Goal: Task Accomplishment & Management: Manage account settings

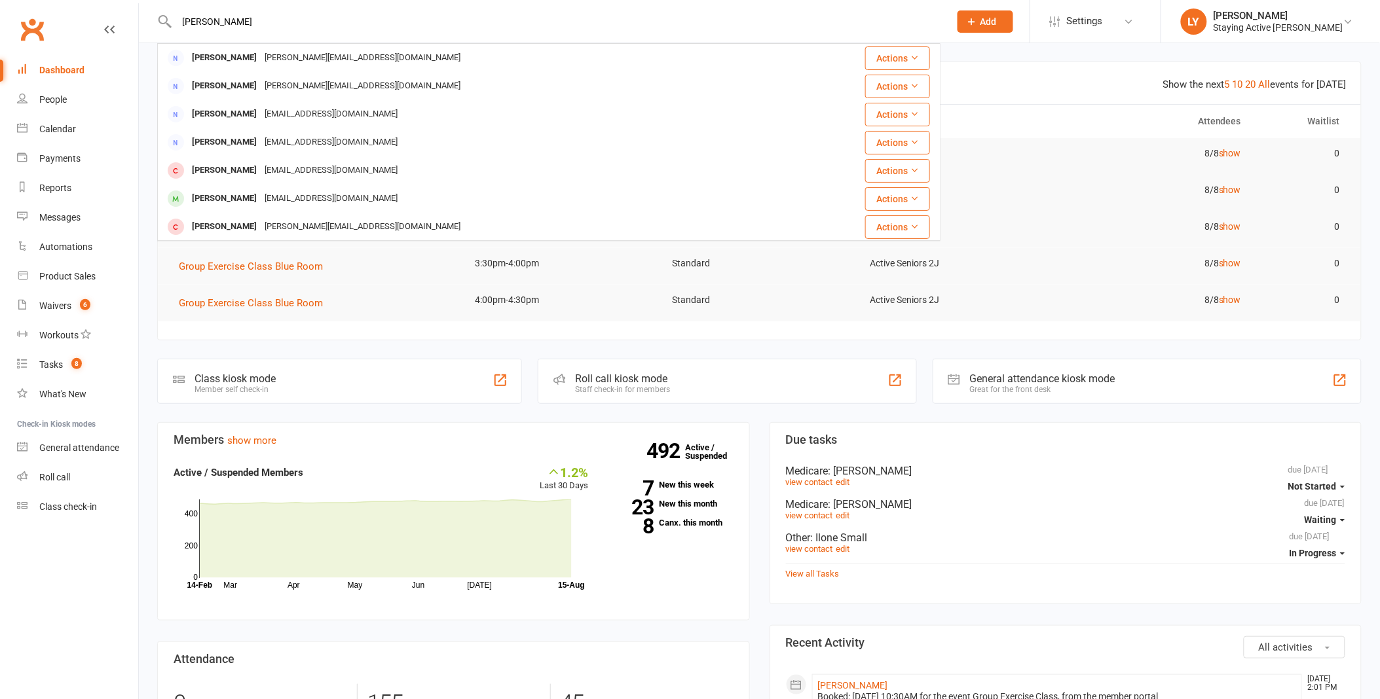
type input "[PERSON_NAME]"
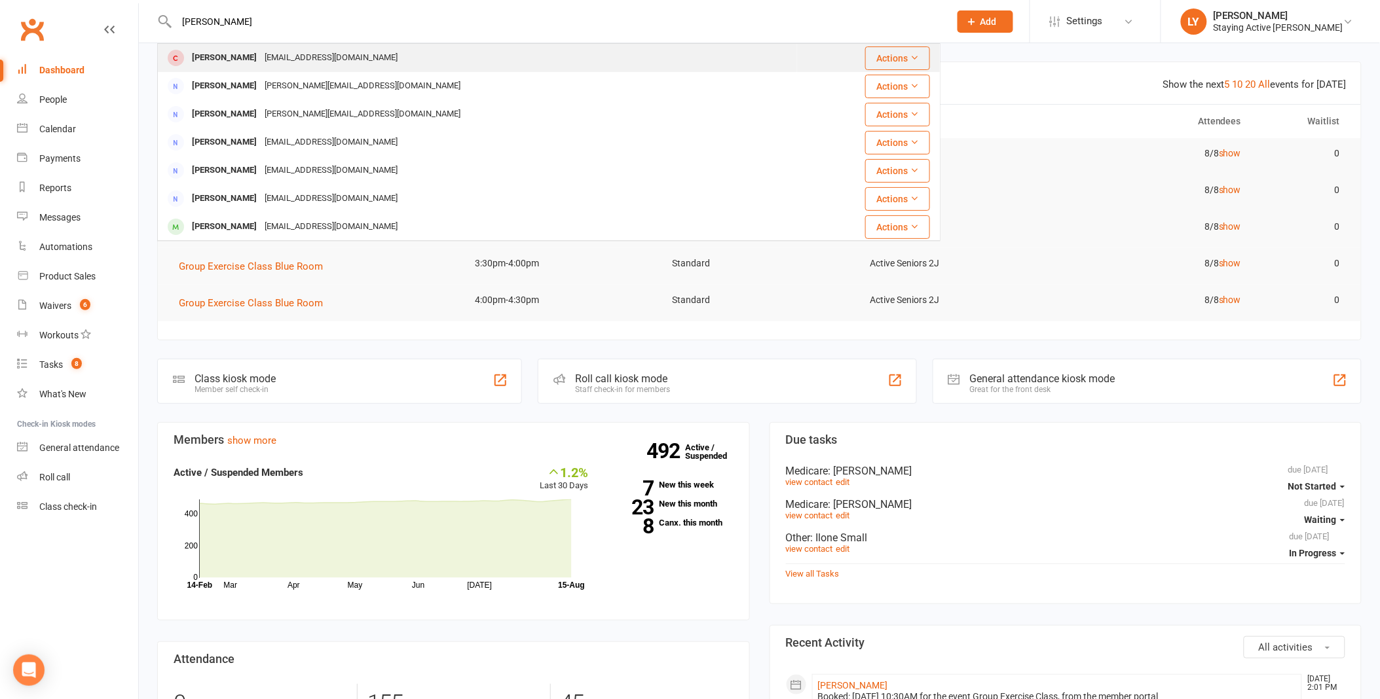
click at [329, 59] on div "[EMAIL_ADDRESS][DOMAIN_NAME]" at bounding box center [331, 57] width 141 height 19
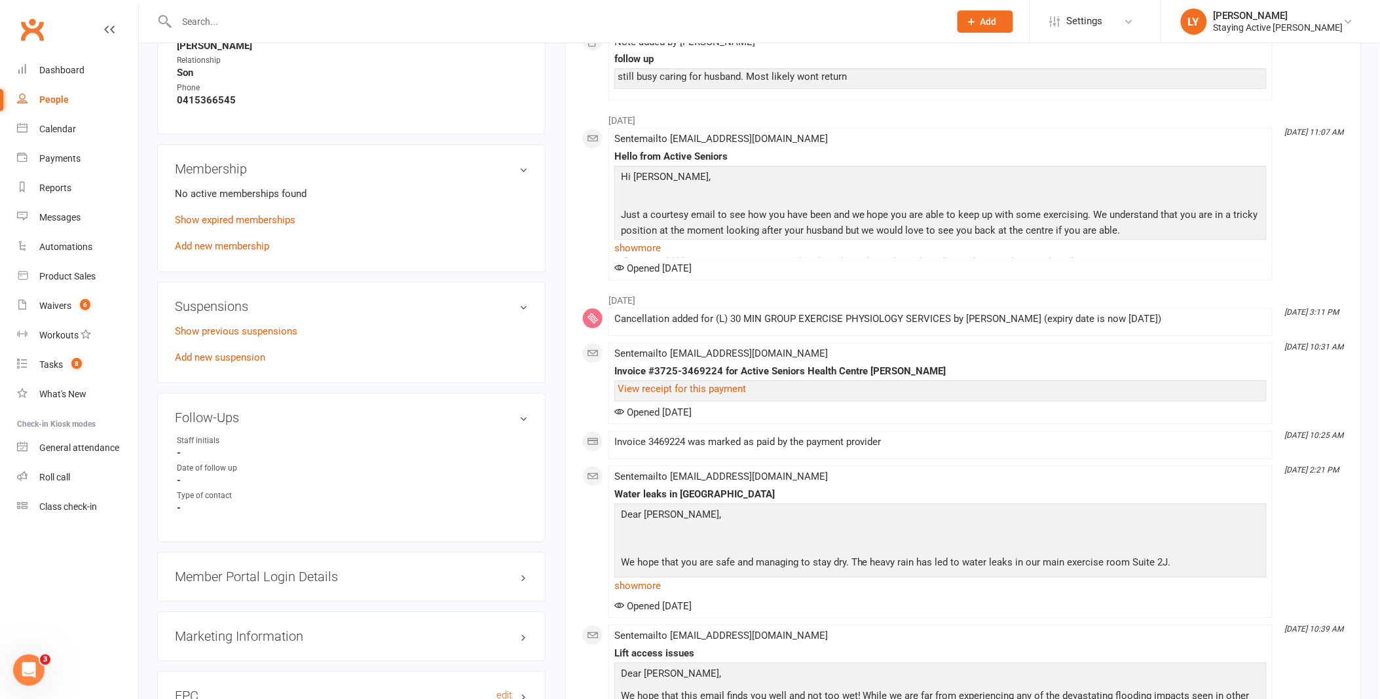
scroll to position [1018, 0]
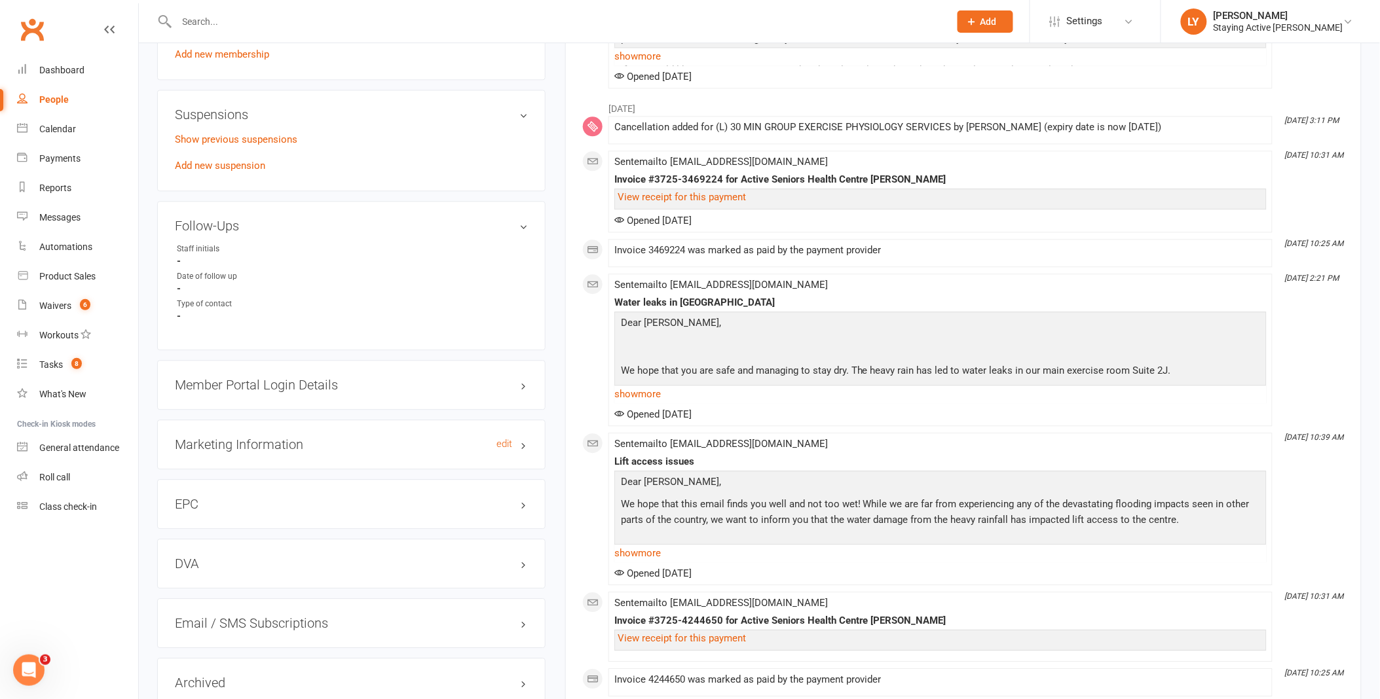
click at [254, 437] on h3 "Marketing Information edit" at bounding box center [351, 444] width 353 height 14
click at [270, 437] on h3 "Marketing Information edit" at bounding box center [351, 444] width 353 height 14
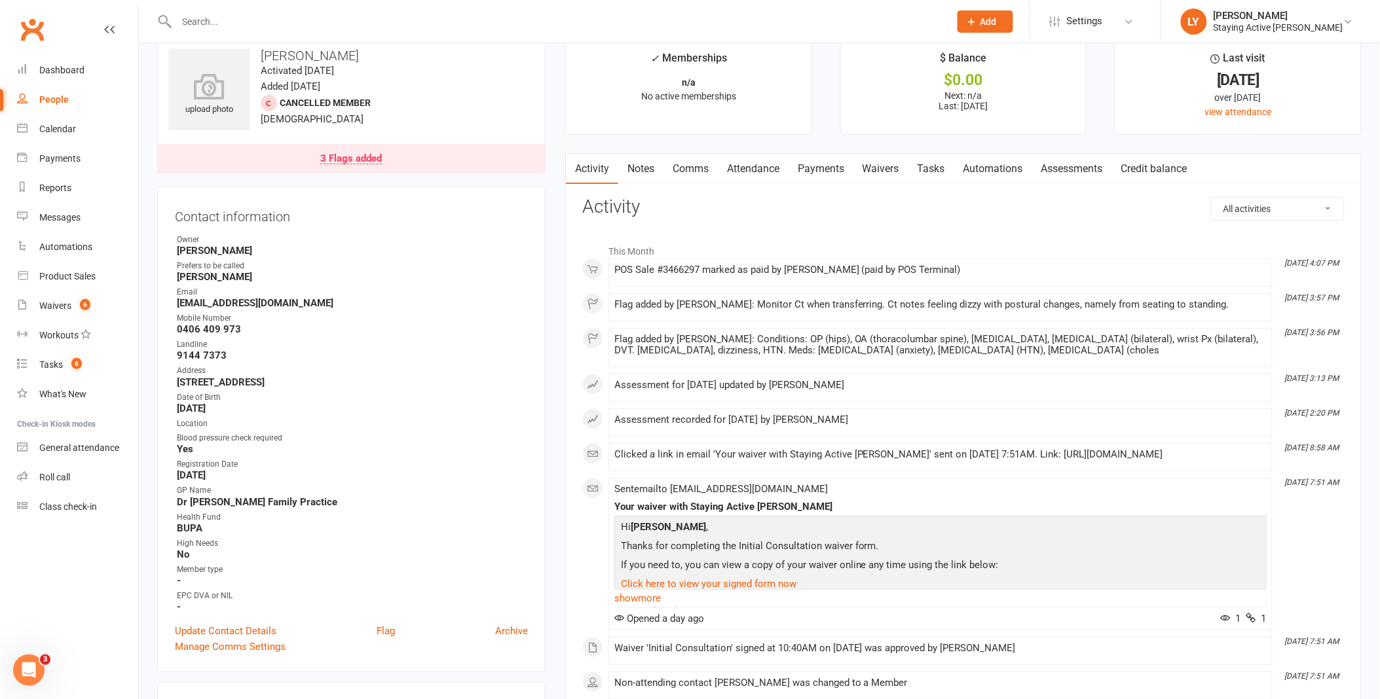
scroll to position [0, 0]
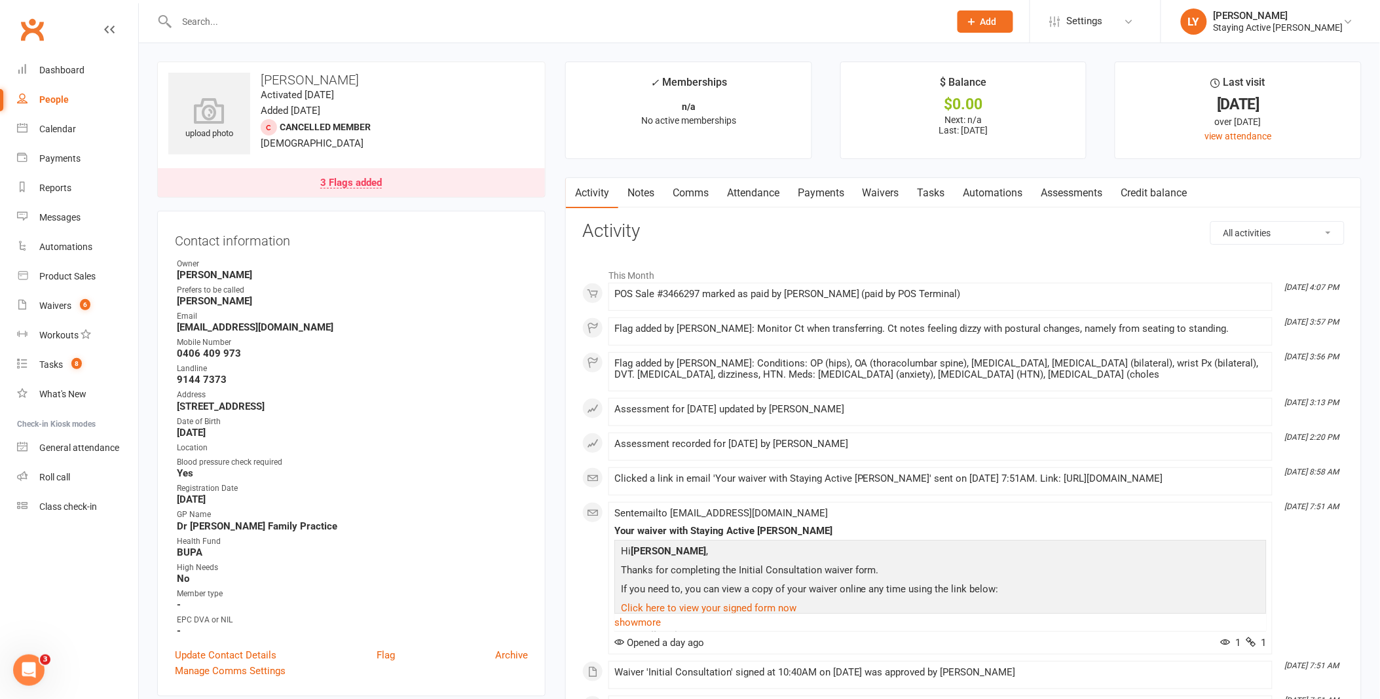
click at [1084, 198] on link "Assessments" at bounding box center [1072, 193] width 80 height 30
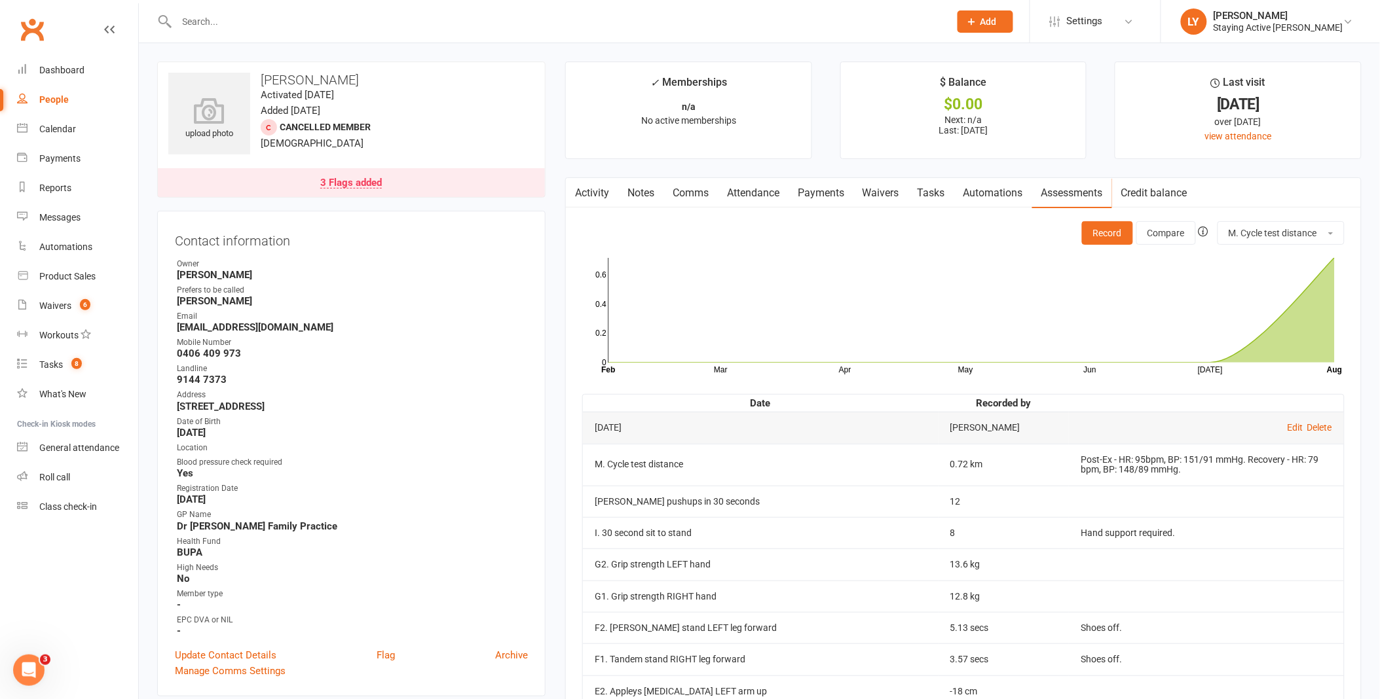
click at [363, 178] on div "3 Flags added" at bounding box center [351, 183] width 62 height 10
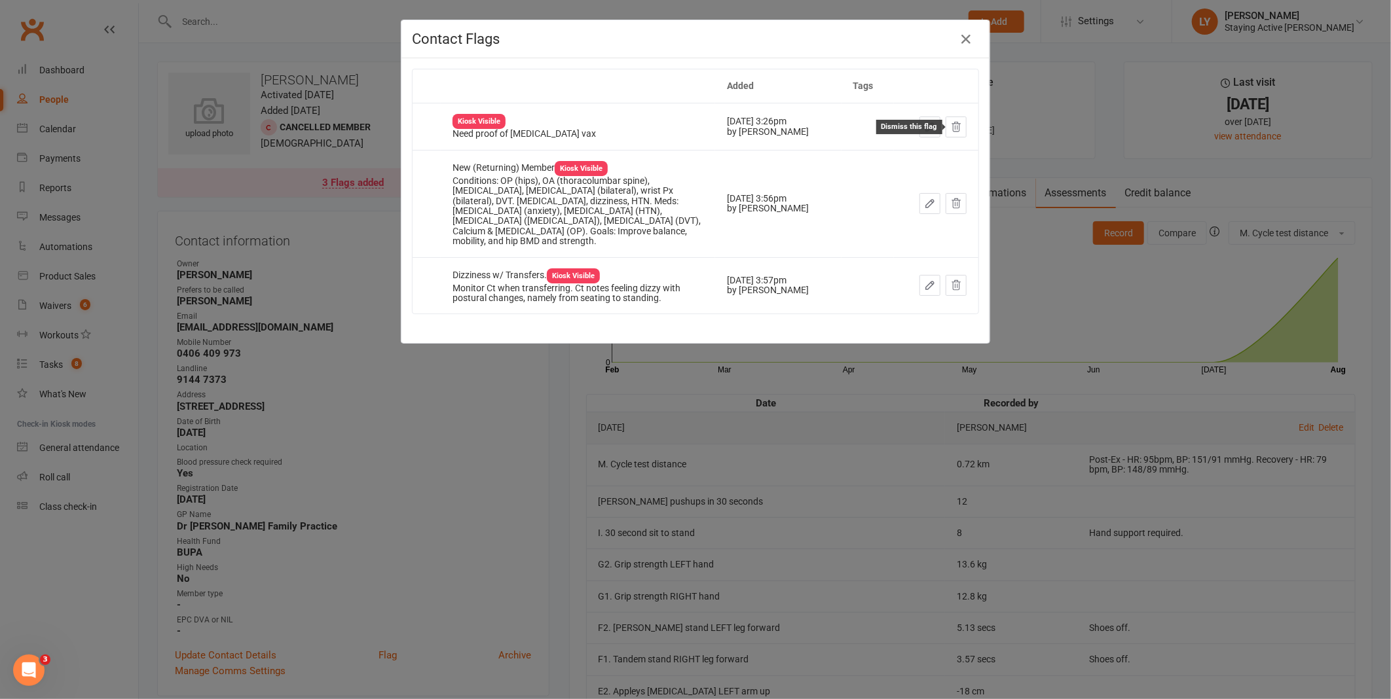
click at [951, 128] on icon at bounding box center [956, 127] width 12 height 12
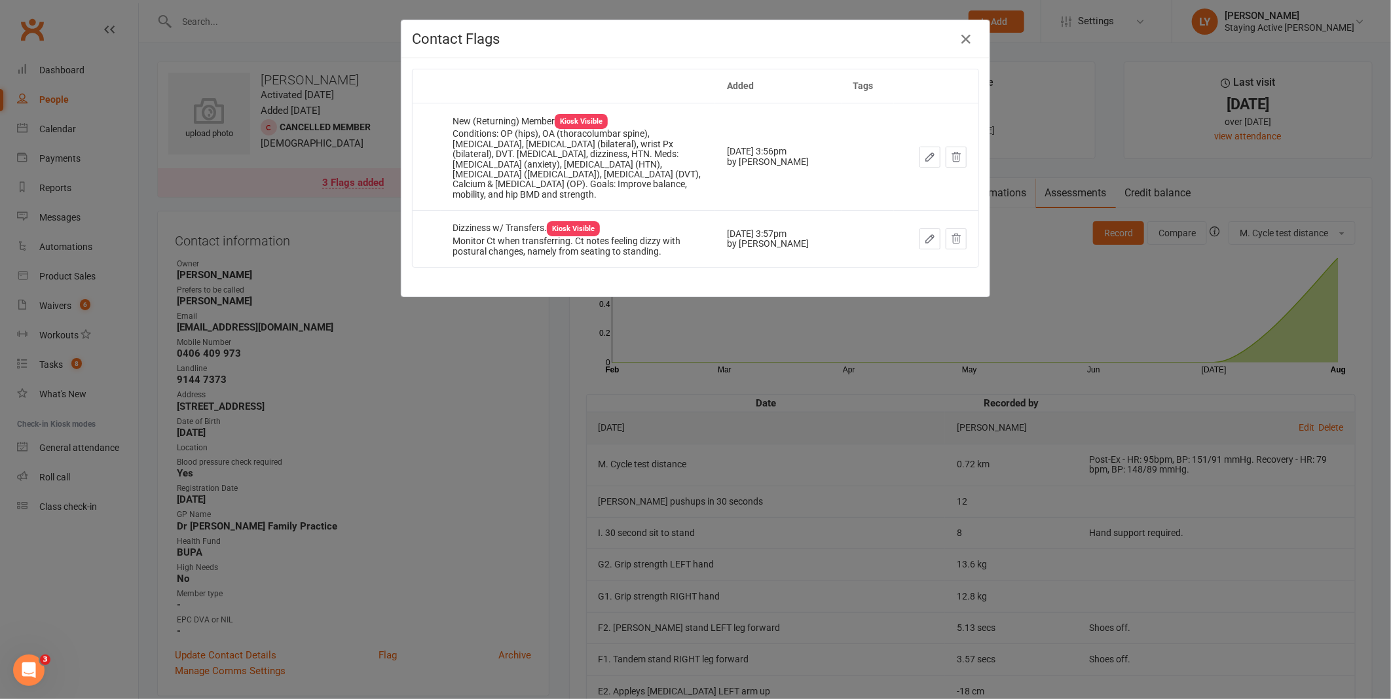
click at [547, 338] on div "Contact Flags Added Tags New (Returning) Member Kiosk Visible Conditions: OP (h…" at bounding box center [695, 349] width 1391 height 699
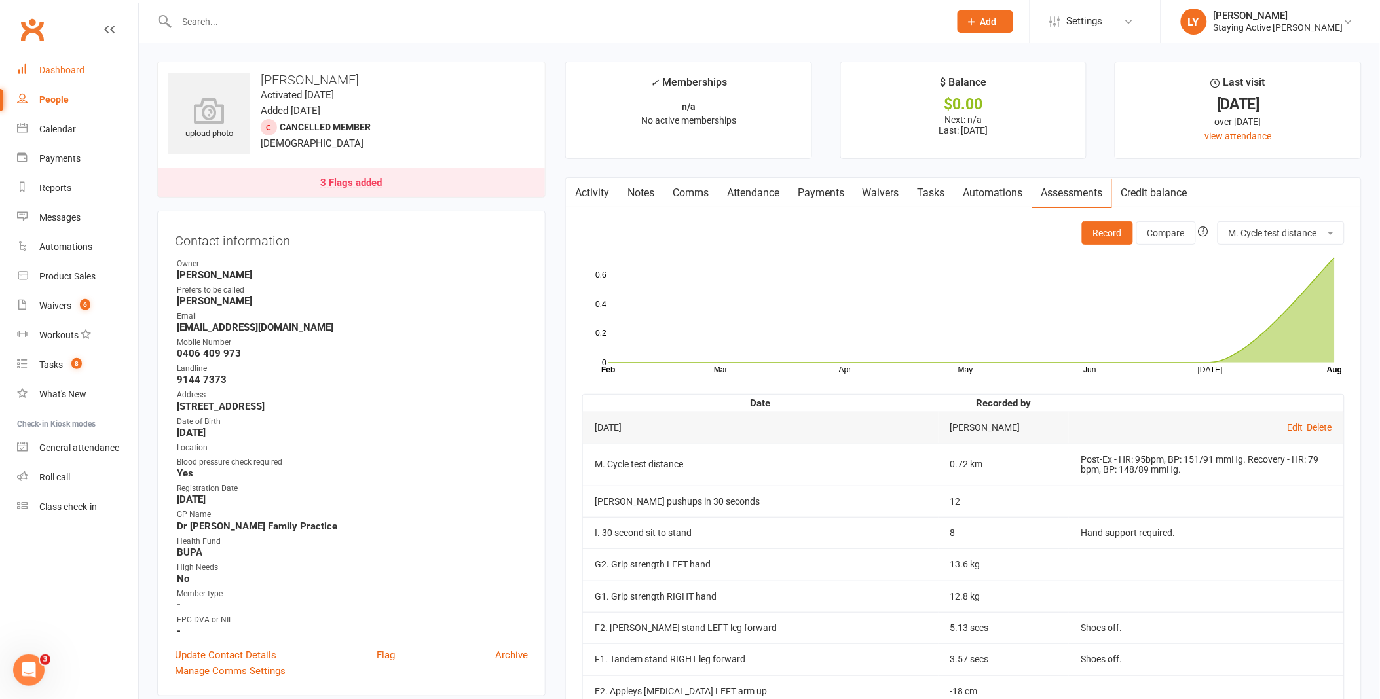
click at [88, 79] on link "Dashboard" at bounding box center [77, 70] width 121 height 29
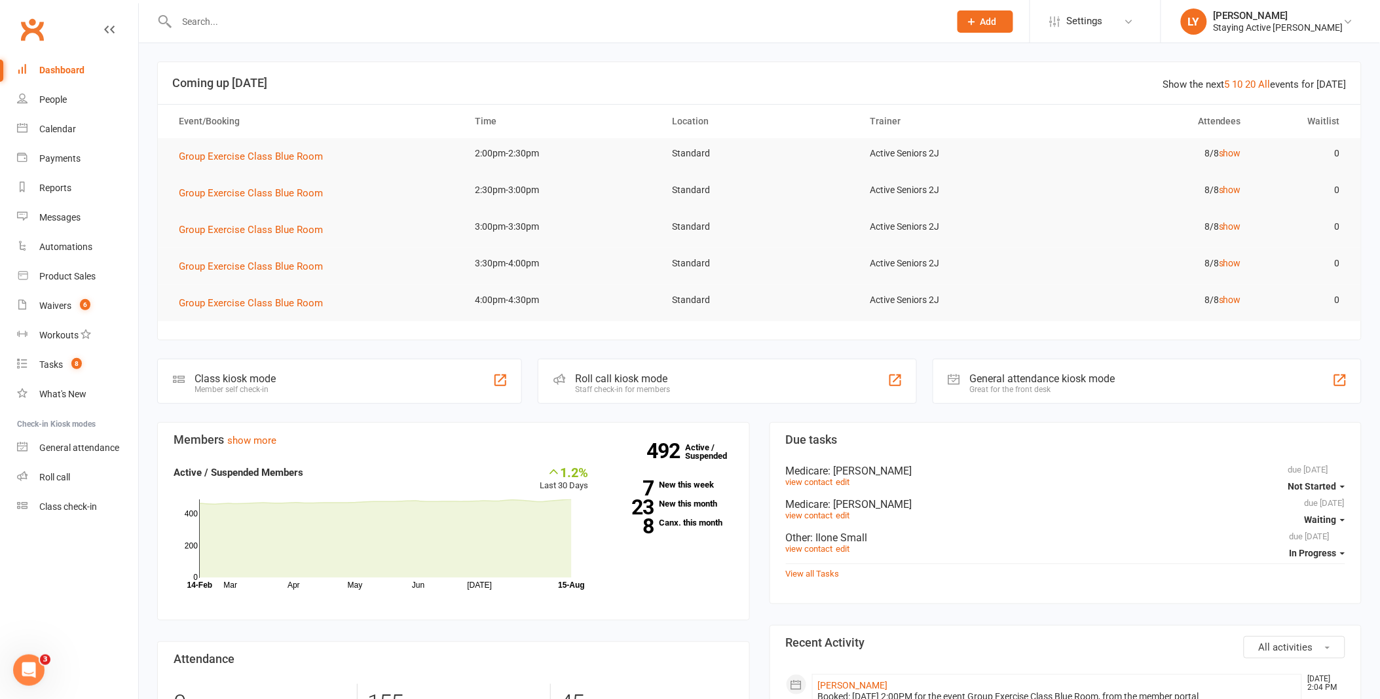
click at [297, 20] on input "text" at bounding box center [556, 21] width 767 height 18
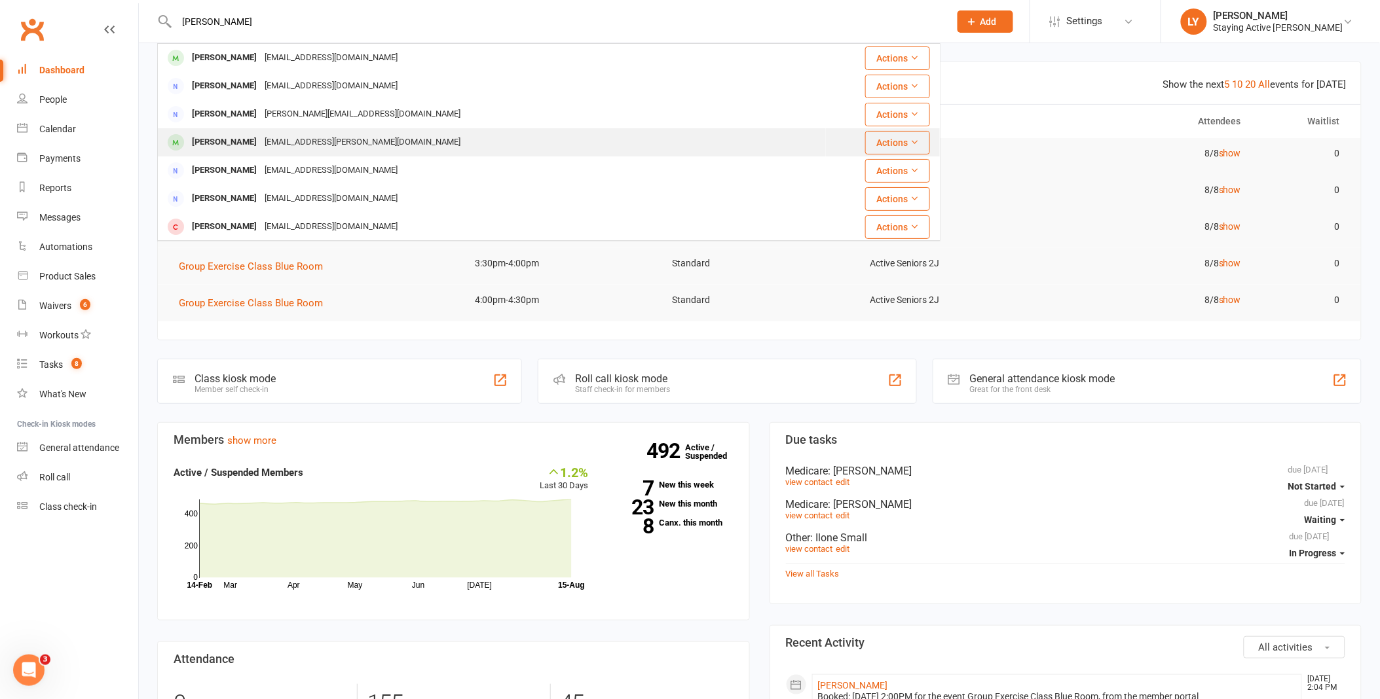
type input "[PERSON_NAME]"
click at [290, 141] on div "[EMAIL_ADDRESS][PERSON_NAME][DOMAIN_NAME]" at bounding box center [363, 142] width 204 height 19
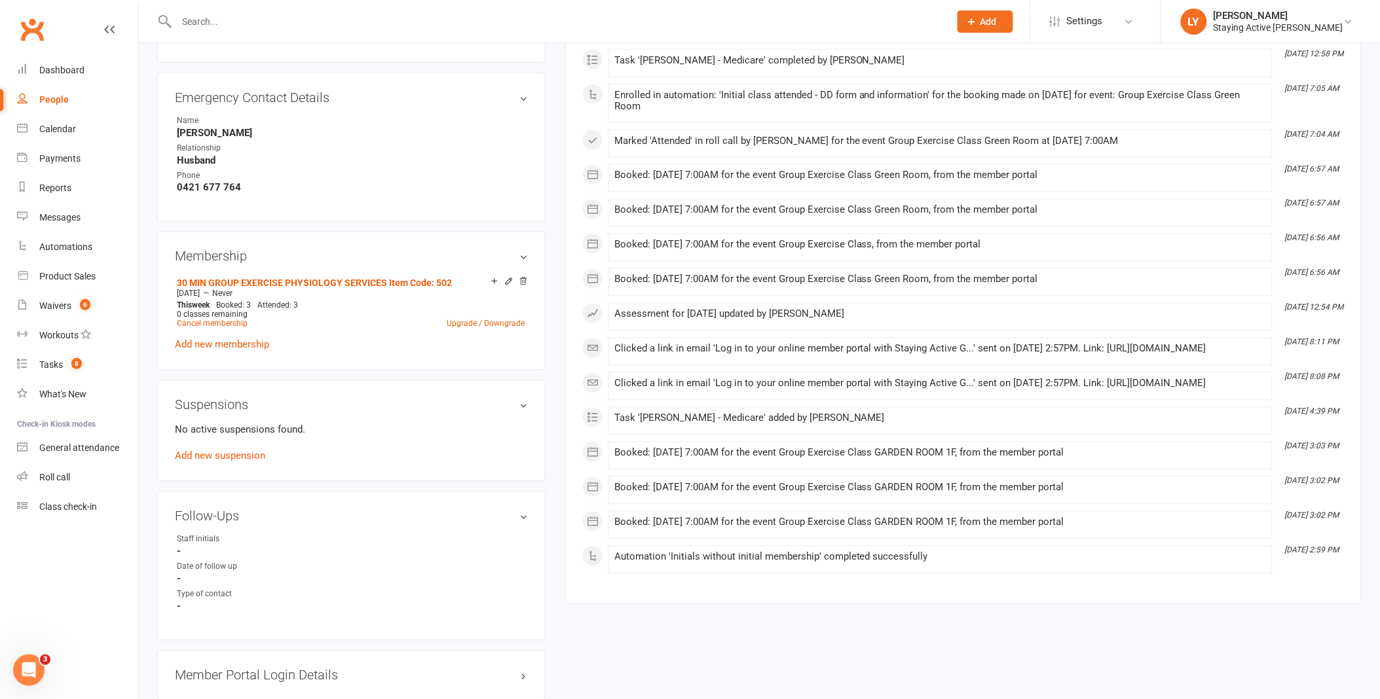
scroll to position [727, 0]
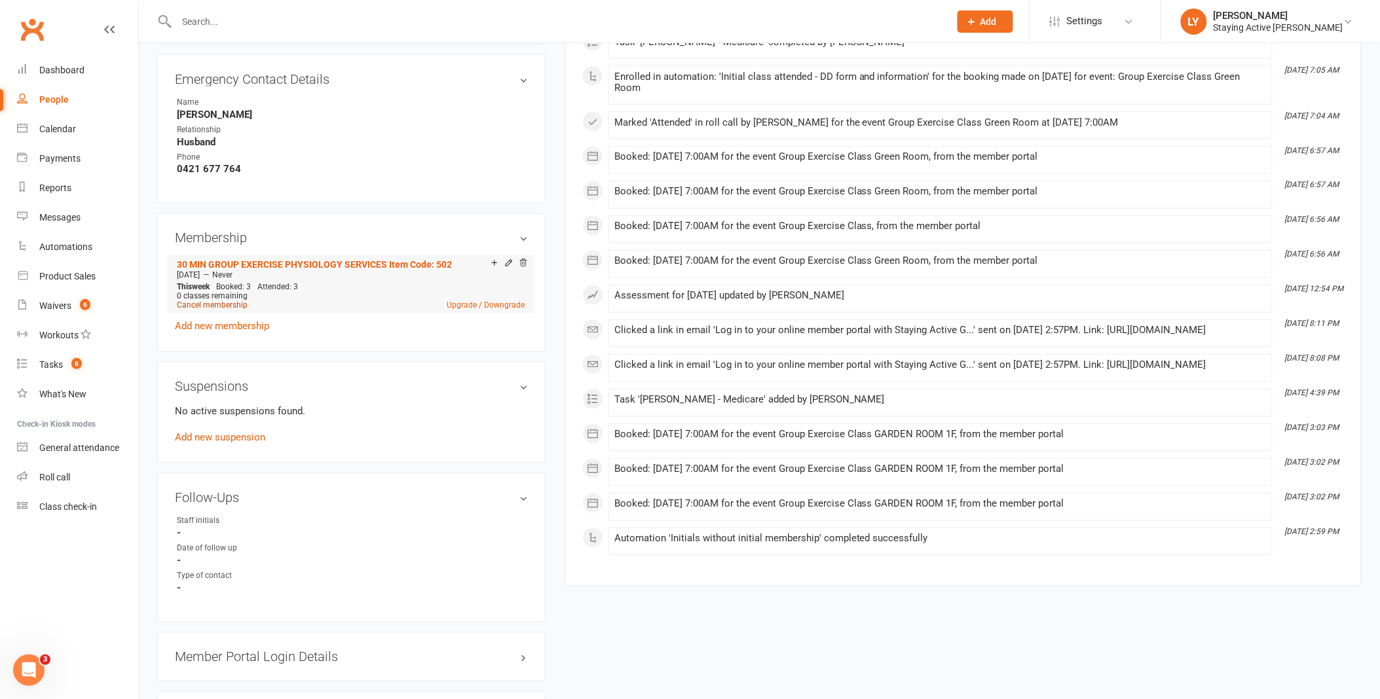
click at [227, 304] on link "Cancel membership" at bounding box center [212, 305] width 71 height 9
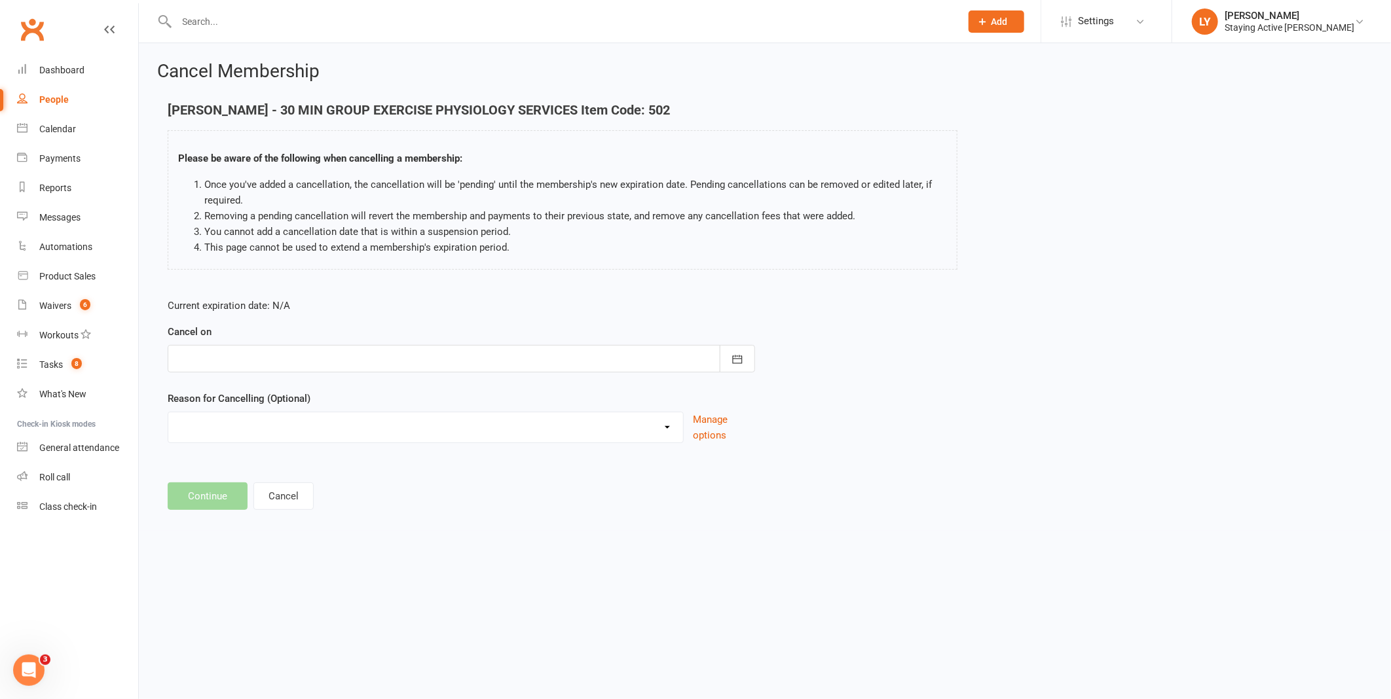
click at [285, 374] on form "Current expiration date: N/A Cancel on [DATE] Sun Mon Tue Wed Thu Fri Sat 31 27…" at bounding box center [461, 370] width 587 height 145
click at [291, 360] on div at bounding box center [461, 358] width 587 height 27
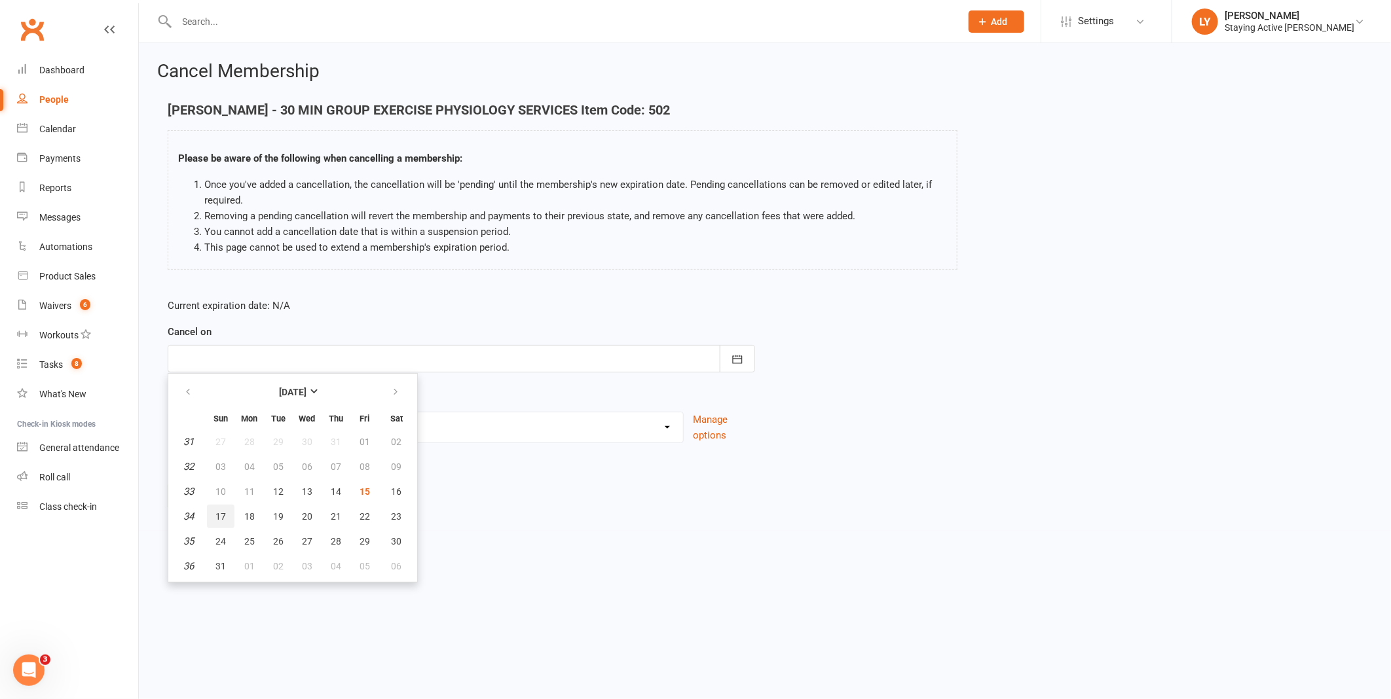
click at [220, 514] on span "17" at bounding box center [220, 516] width 10 height 10
type input "[DATE]"
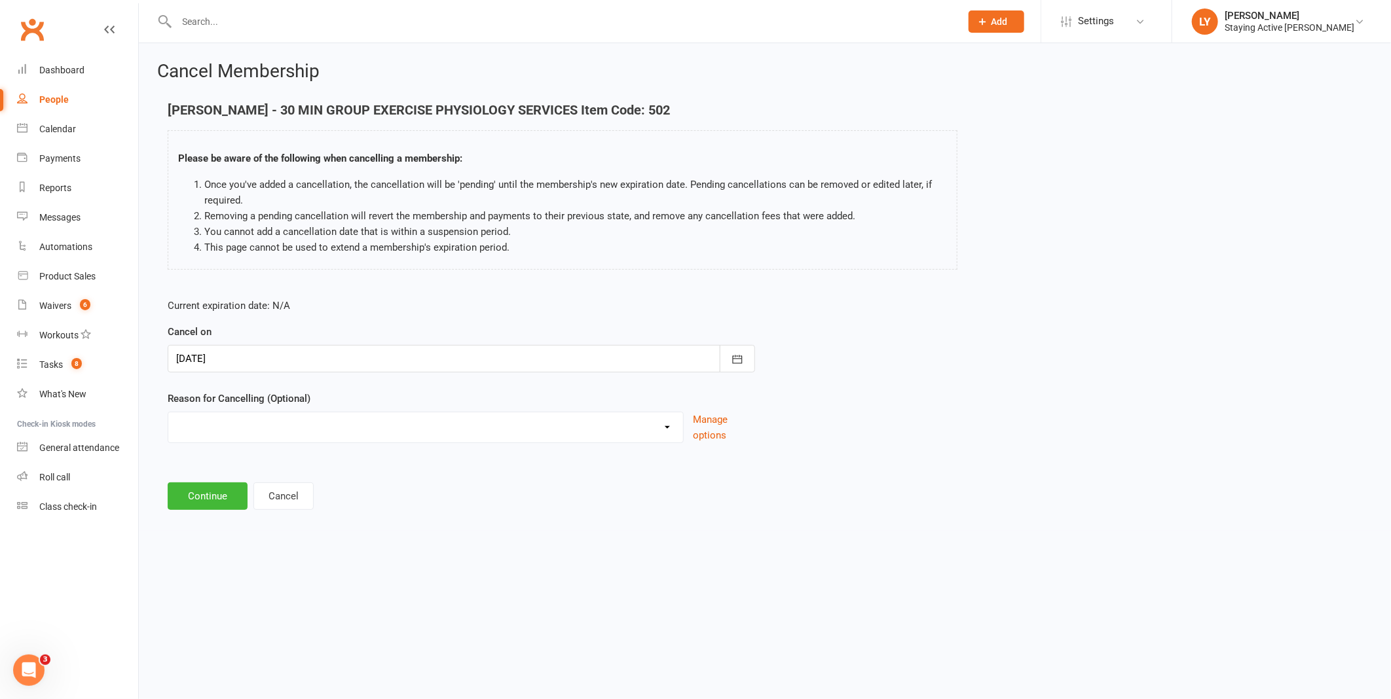
click at [210, 426] on select "Holiday Injury No contact Sick Other reason" at bounding box center [425, 425] width 515 height 26
select select "4"
click at [168, 412] on select "Holiday Injury No contact Sick Other reason" at bounding box center [425, 425] width 515 height 26
click at [225, 502] on input at bounding box center [461, 496] width 587 height 27
click at [272, 494] on input "unable to continue no reason given" at bounding box center [461, 496] width 587 height 27
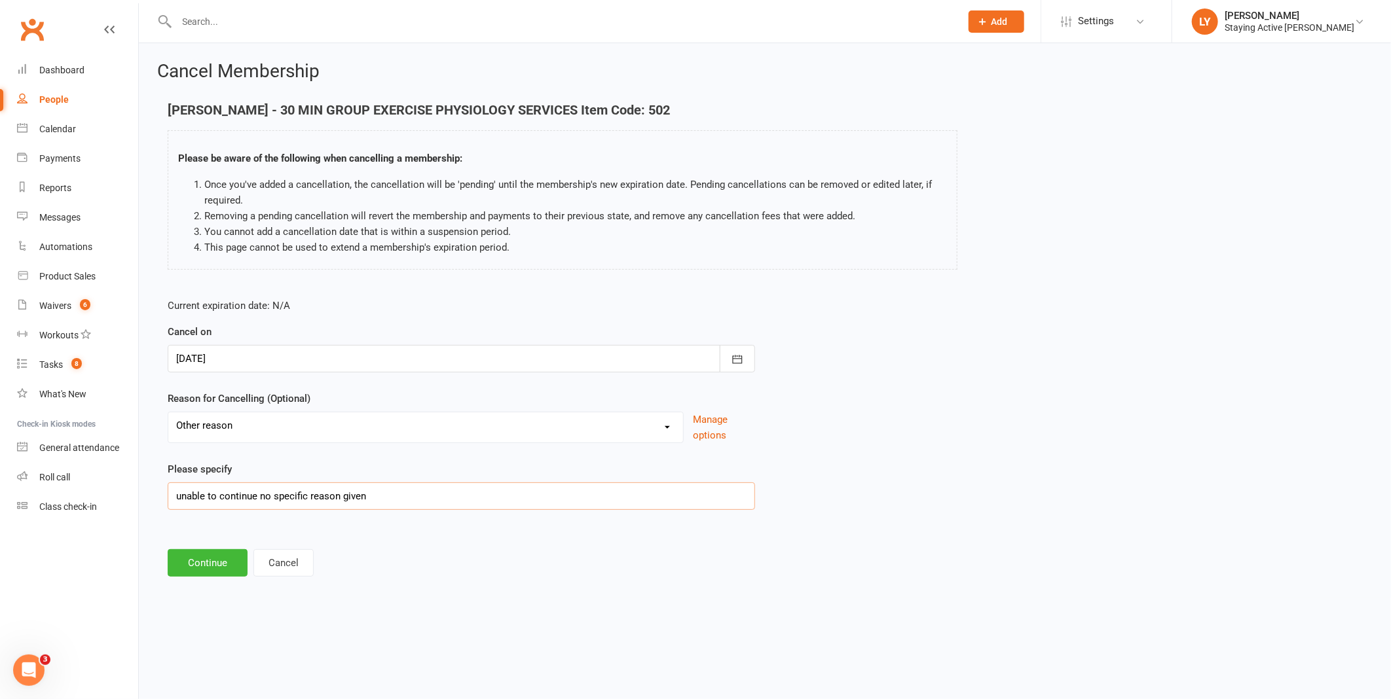
click at [375, 496] on input "unable to continue no specific reason given" at bounding box center [461, 496] width 587 height 27
type input "unable to continue no specific reason given but thanked us for our help"
click at [213, 564] on button "Continue" at bounding box center [208, 562] width 80 height 27
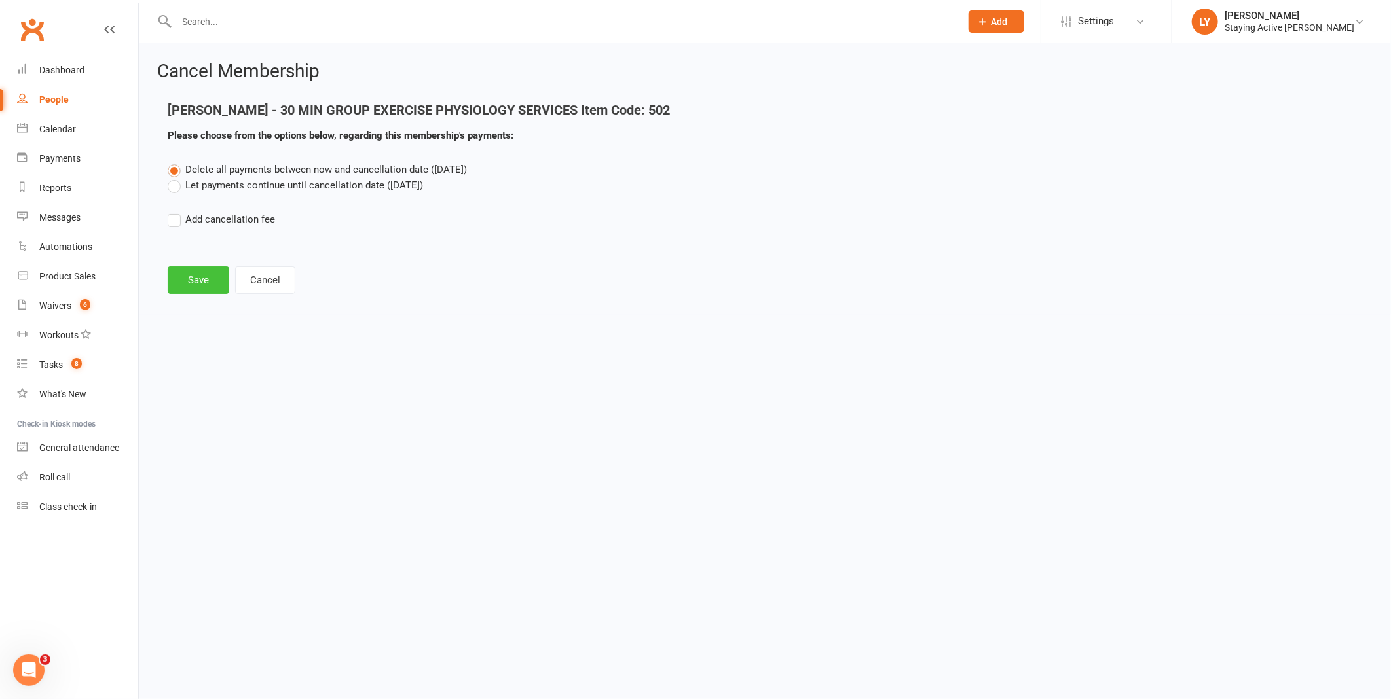
click at [203, 272] on button "Save" at bounding box center [199, 279] width 62 height 27
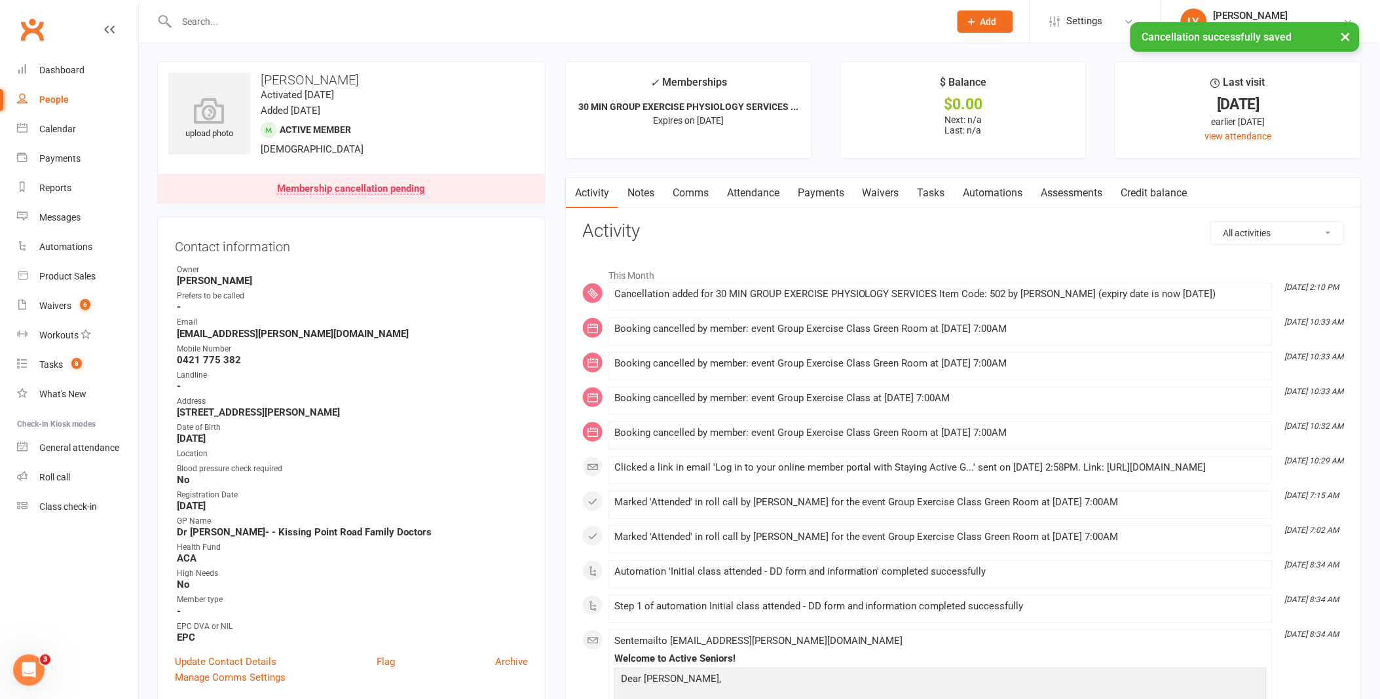
click at [645, 193] on link "Notes" at bounding box center [640, 193] width 45 height 30
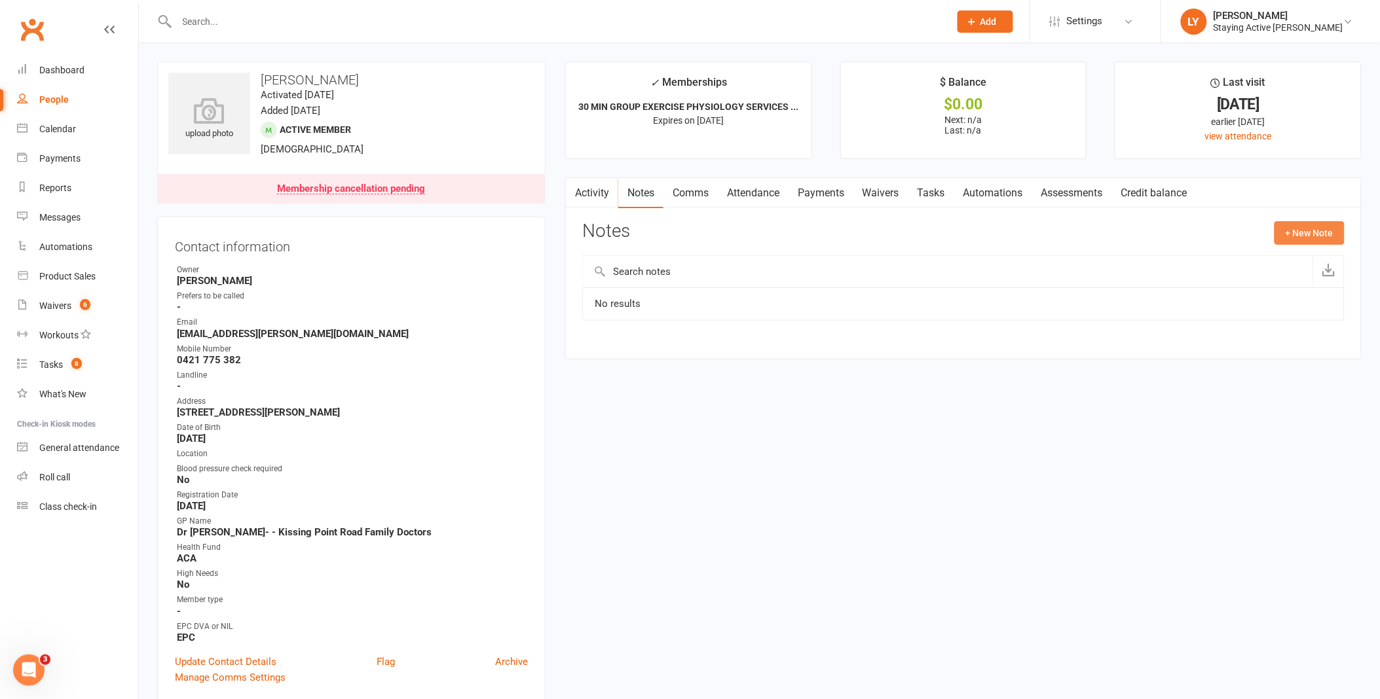
click at [1304, 234] on button "+ New Note" at bounding box center [1309, 233] width 70 height 24
click at [621, 289] on input "text" at bounding box center [963, 286] width 762 height 27
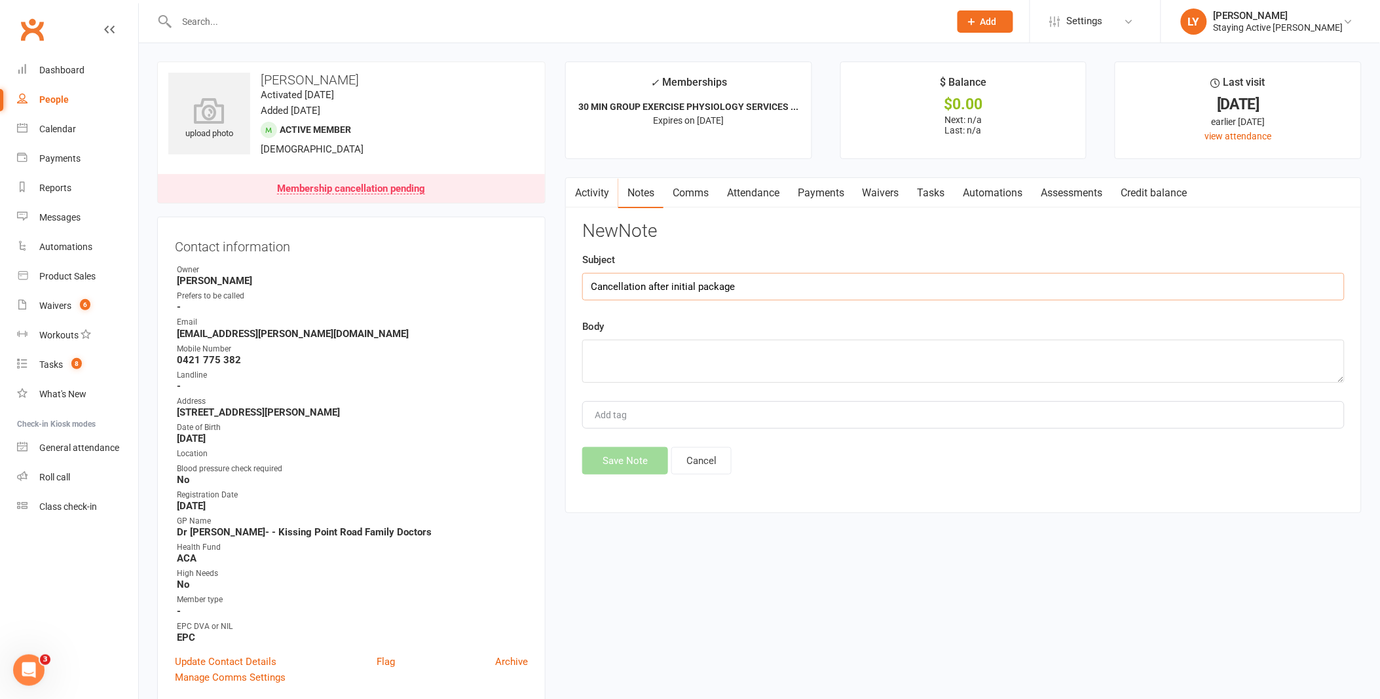
type input "Cancellation after initial package"
paste textarea "Thank you for your good help over the past week as I attended a three session t…"
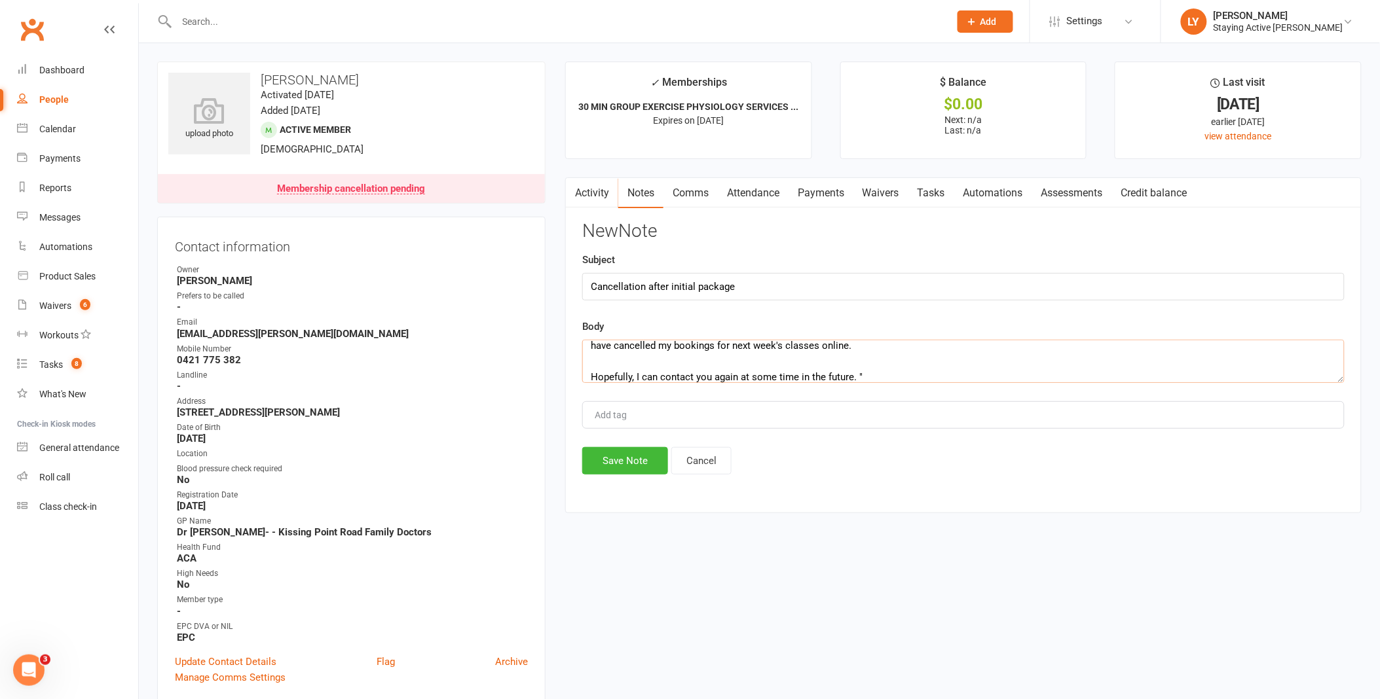
click at [592, 378] on textarea ""Thank you for your good help over the past week as I attended a three session …" at bounding box center [963, 361] width 762 height 43
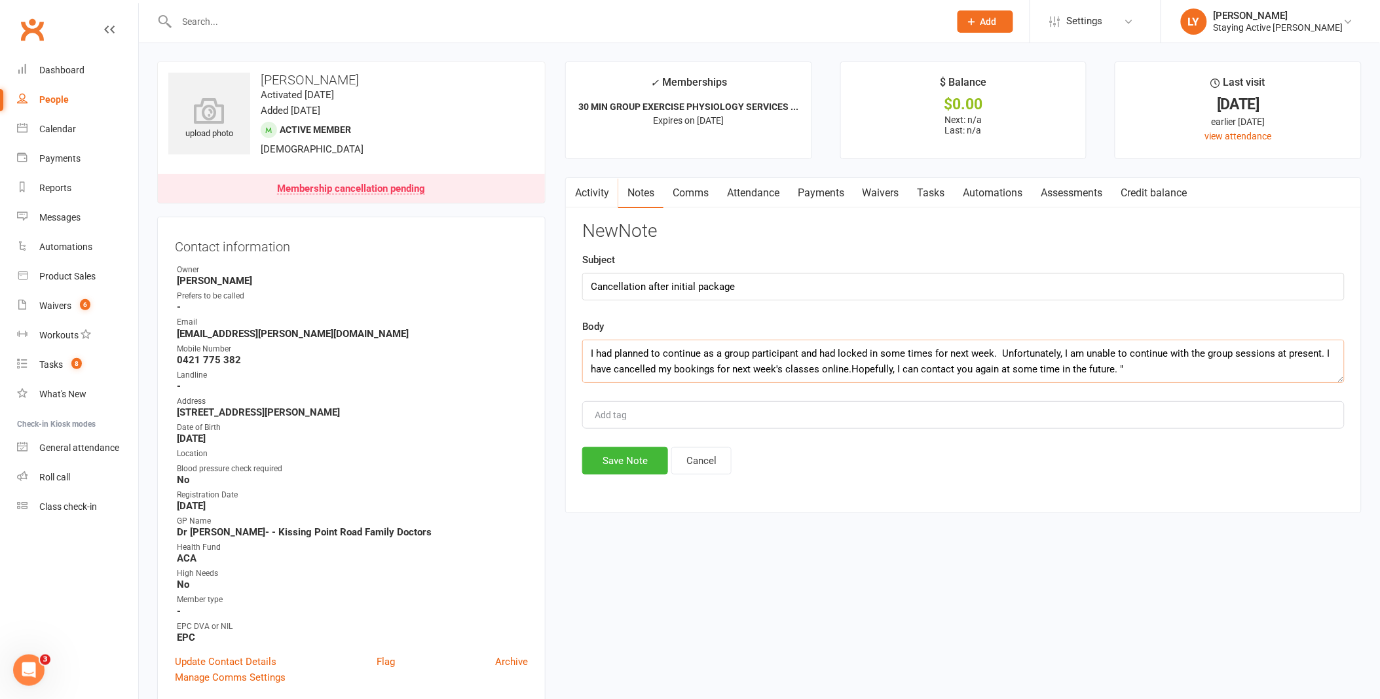
scroll to position [30, 0]
click at [585, 367] on textarea ""Thank you for your good help over the past week as I attended a three session …" at bounding box center [963, 361] width 762 height 43
click at [586, 352] on textarea ""Thank you for your good help over the past week as I attended a three session …" at bounding box center [963, 361] width 762 height 43
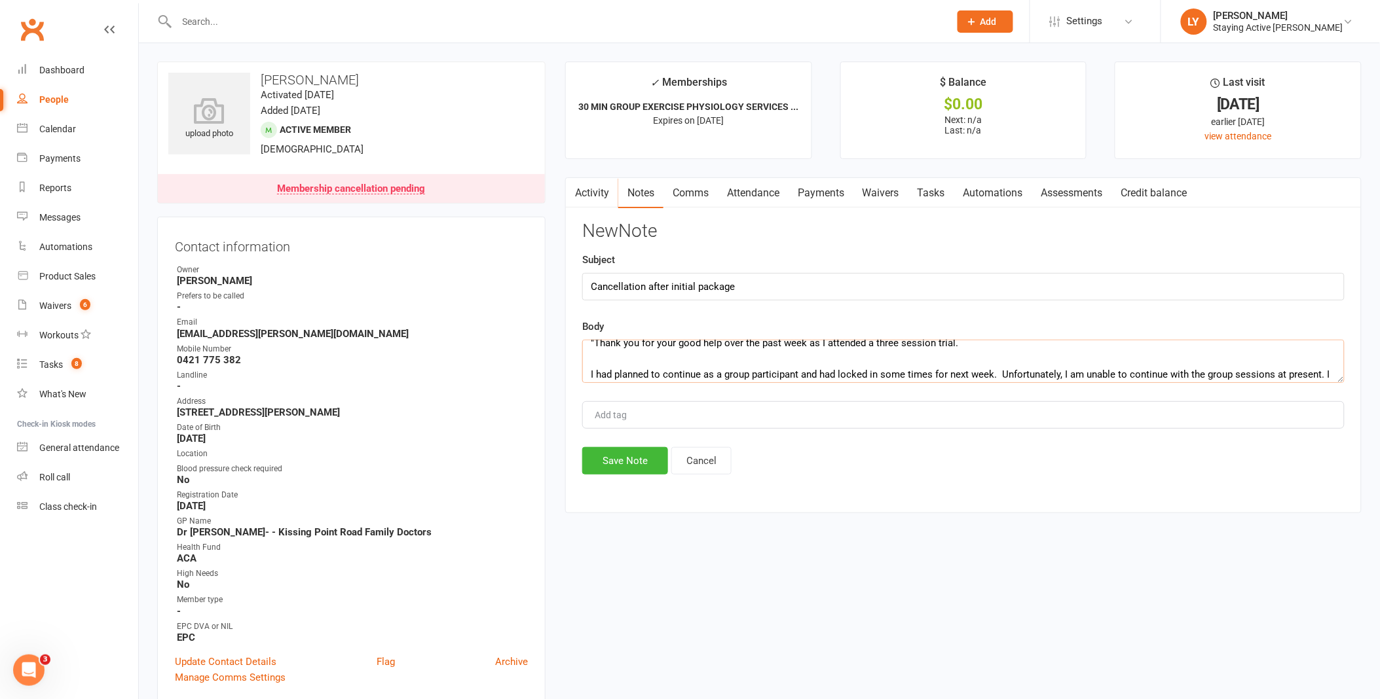
scroll to position [0, 0]
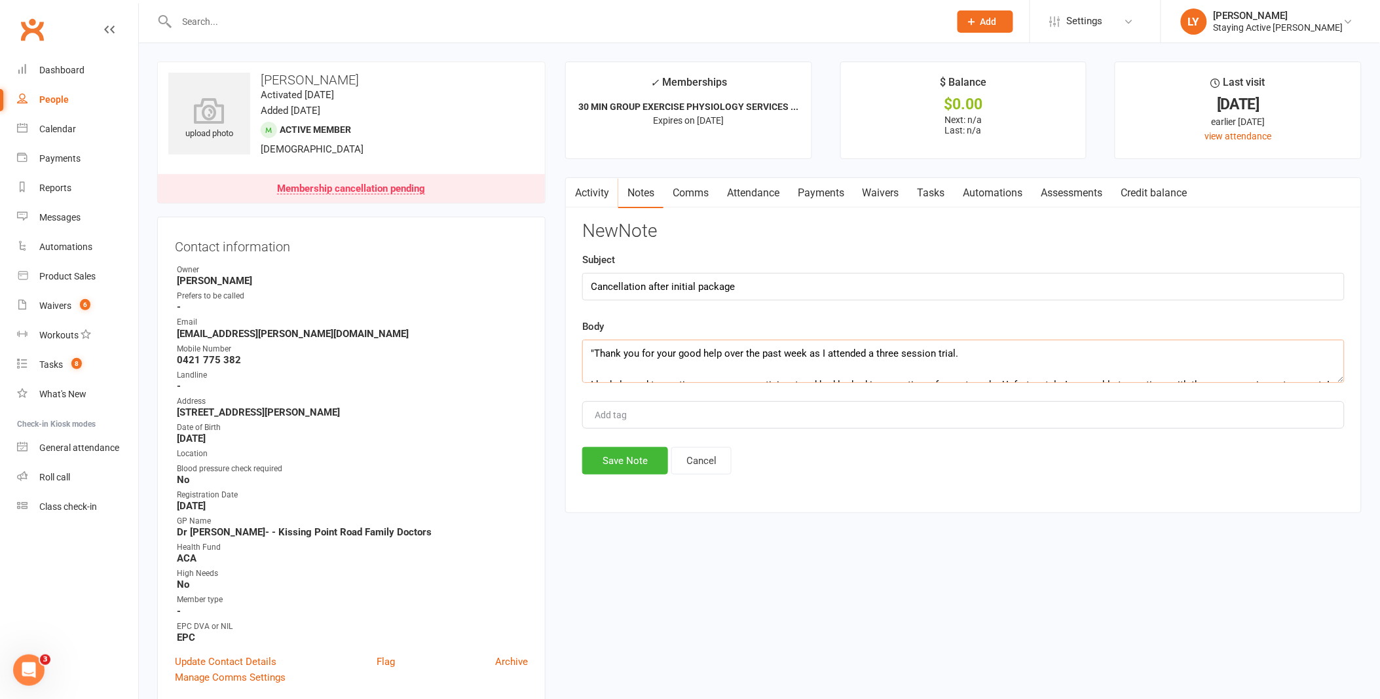
click at [598, 367] on textarea ""Thank you for your good help over the past week as I attended a three session …" at bounding box center [963, 361] width 762 height 43
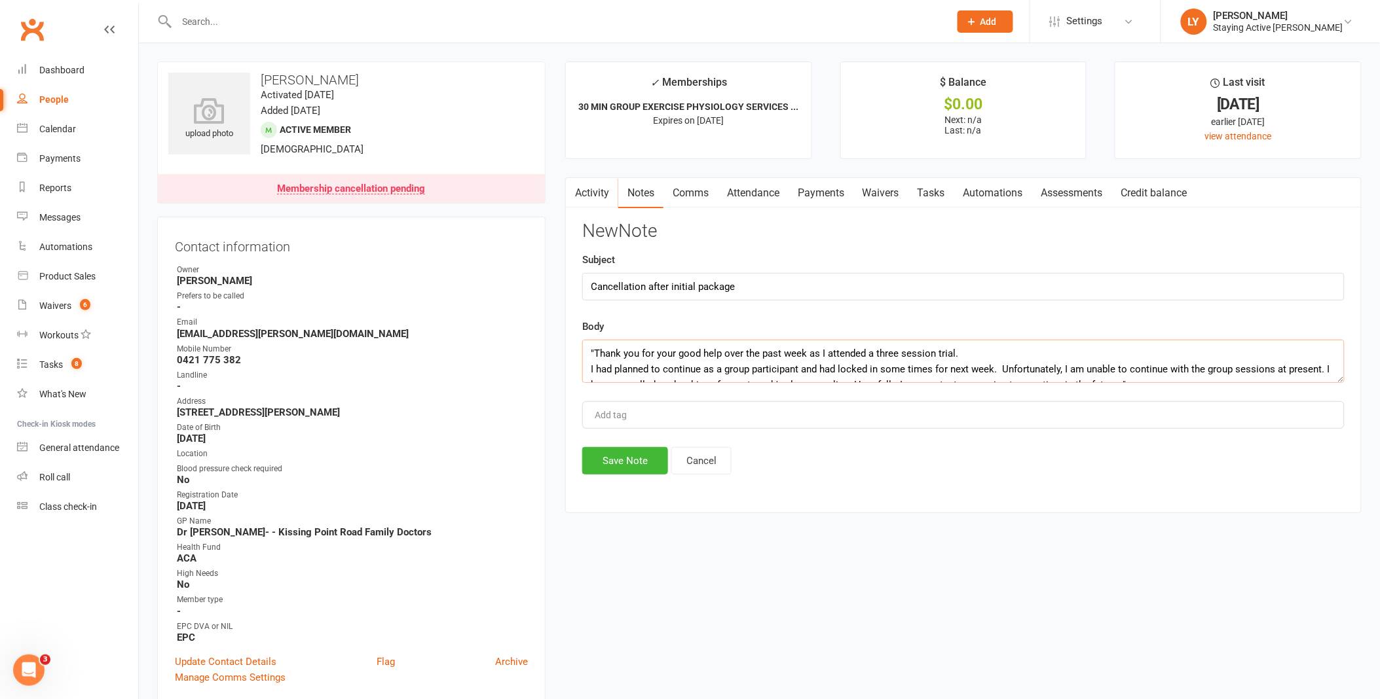
click at [591, 369] on textarea ""Thank you for your good help over the past week as I attended a three session …" at bounding box center [963, 361] width 762 height 43
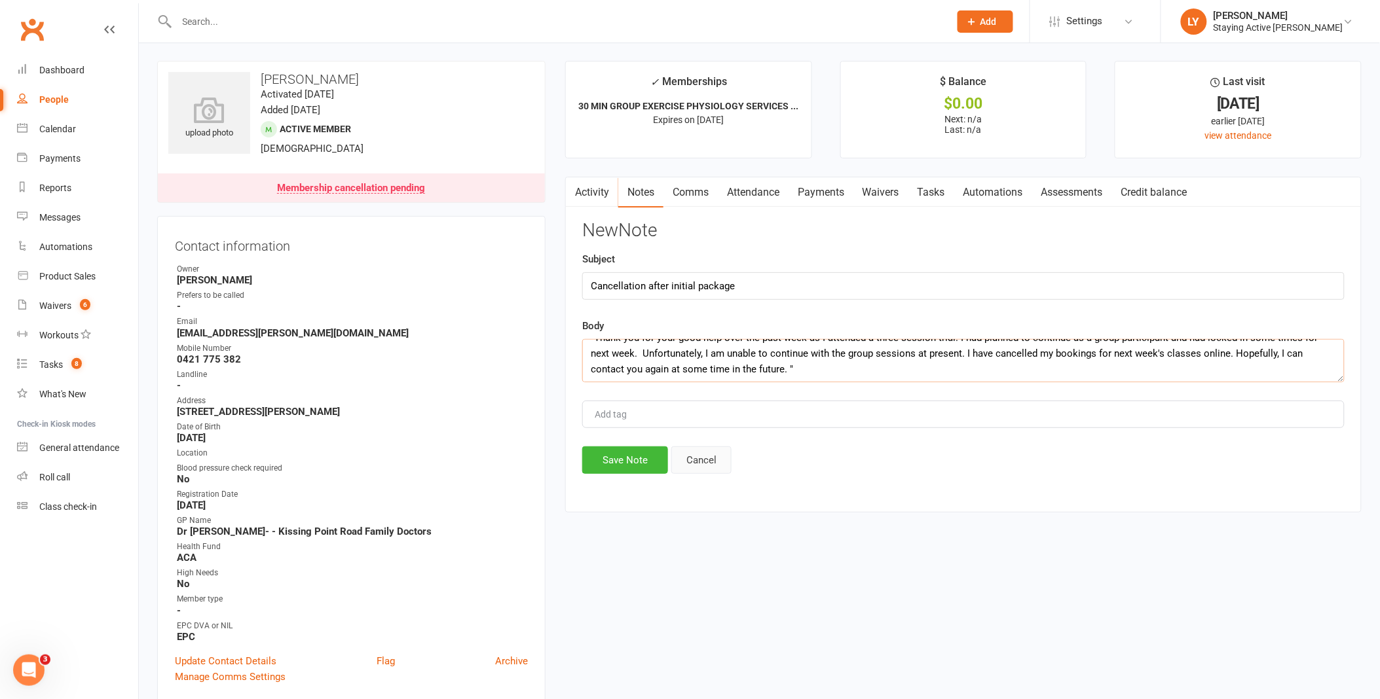
scroll to position [73, 0]
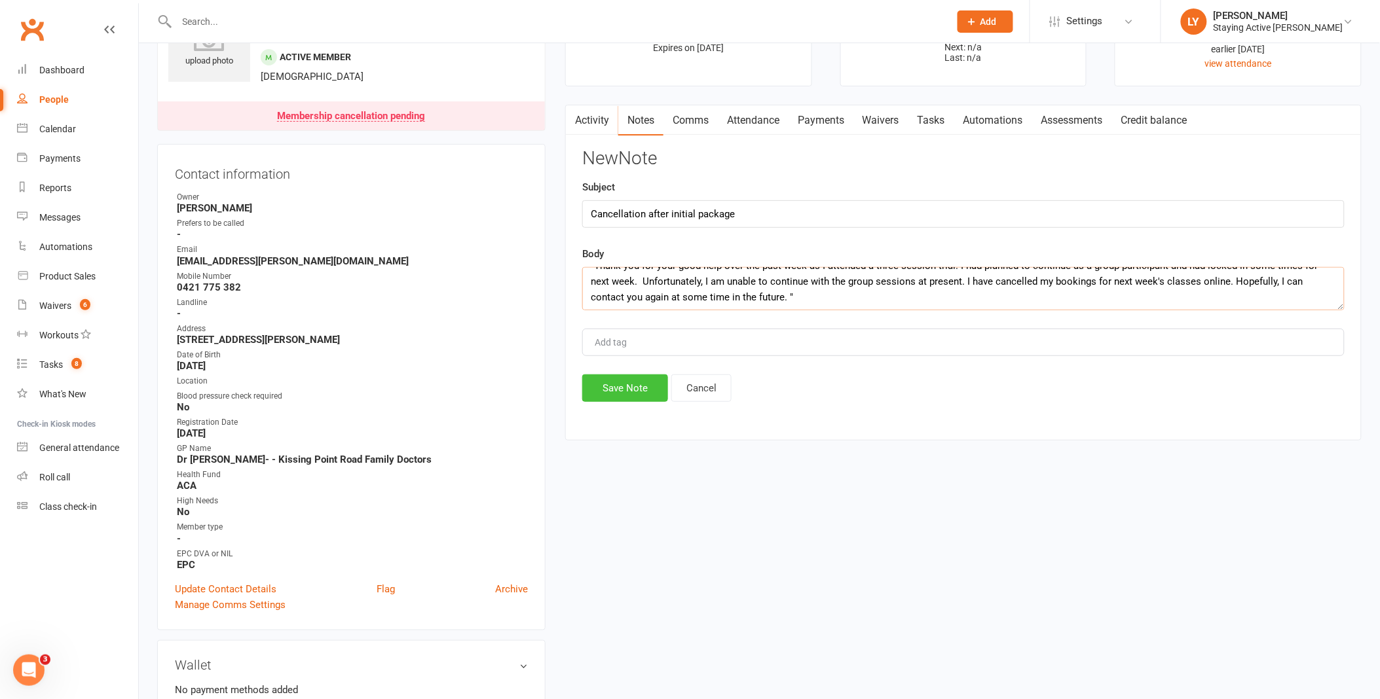
type textarea ""Thank you for your good help over the past week as I attended a three session …"
click at [636, 393] on button "Save Note" at bounding box center [625, 388] width 86 height 27
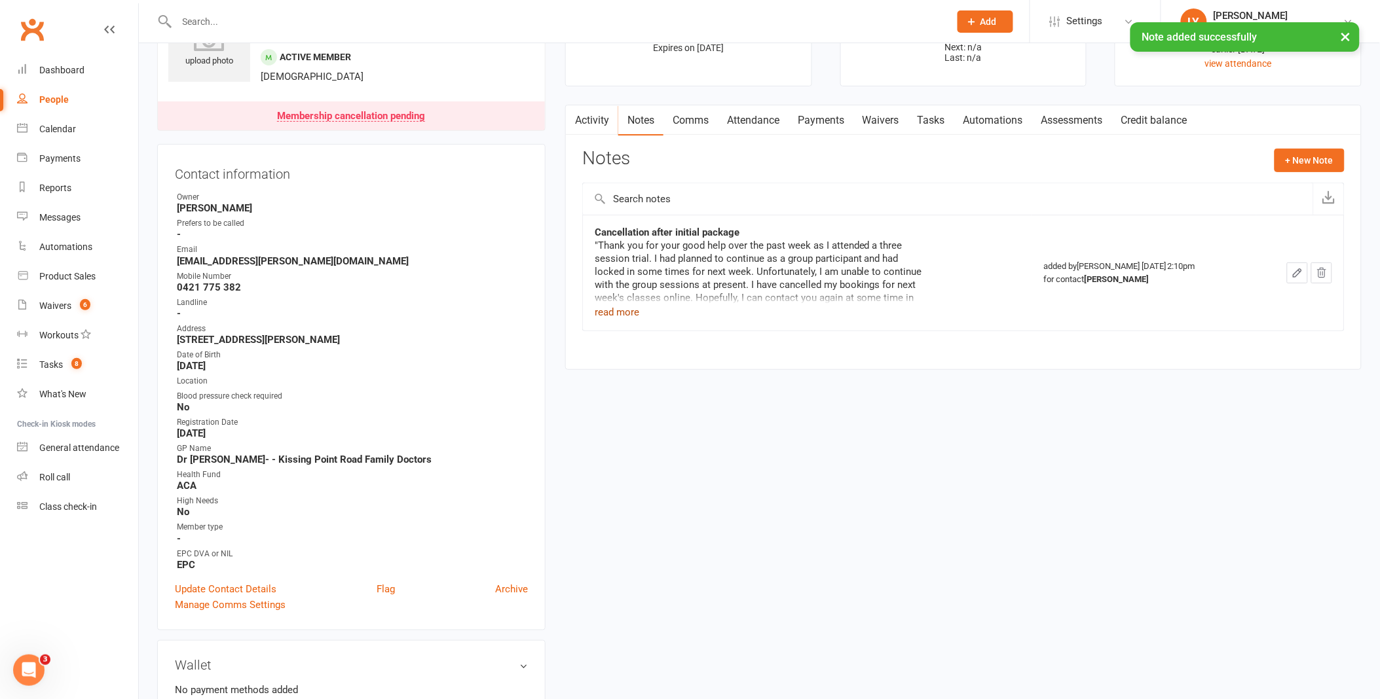
click at [627, 313] on button "read more" at bounding box center [616, 312] width 45 height 16
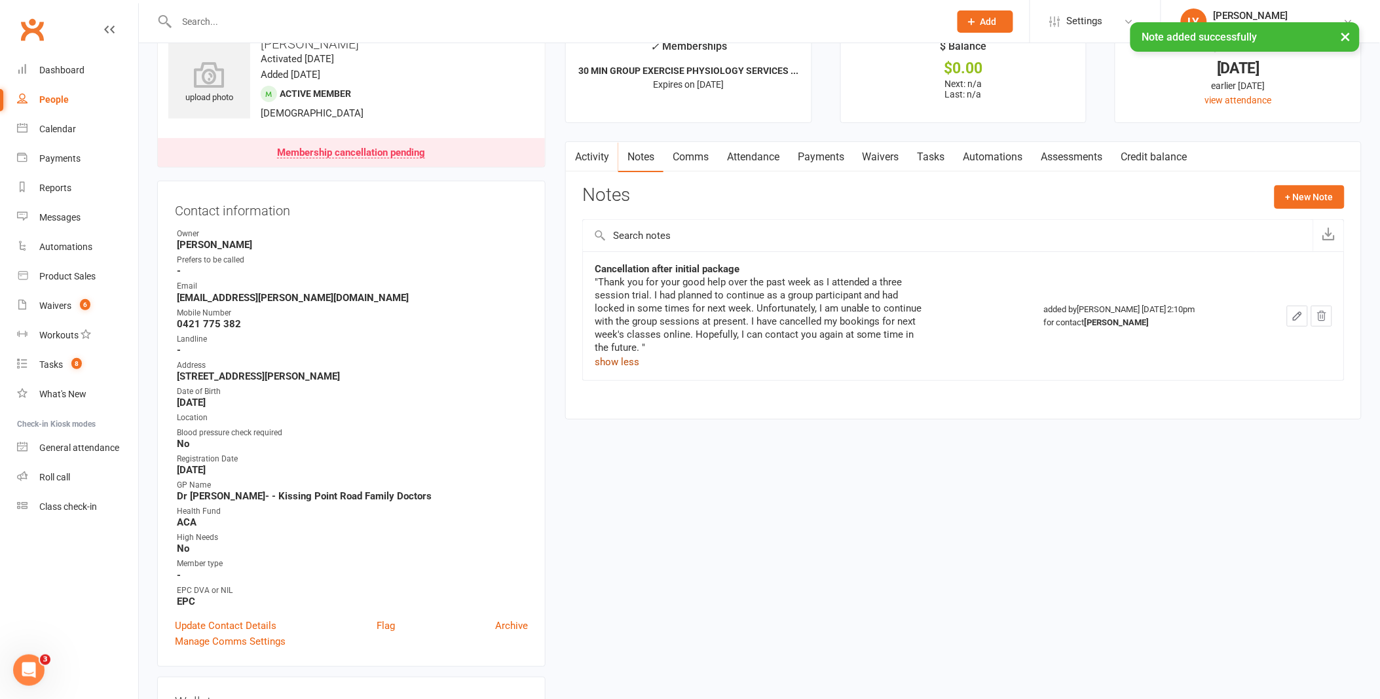
scroll to position [0, 0]
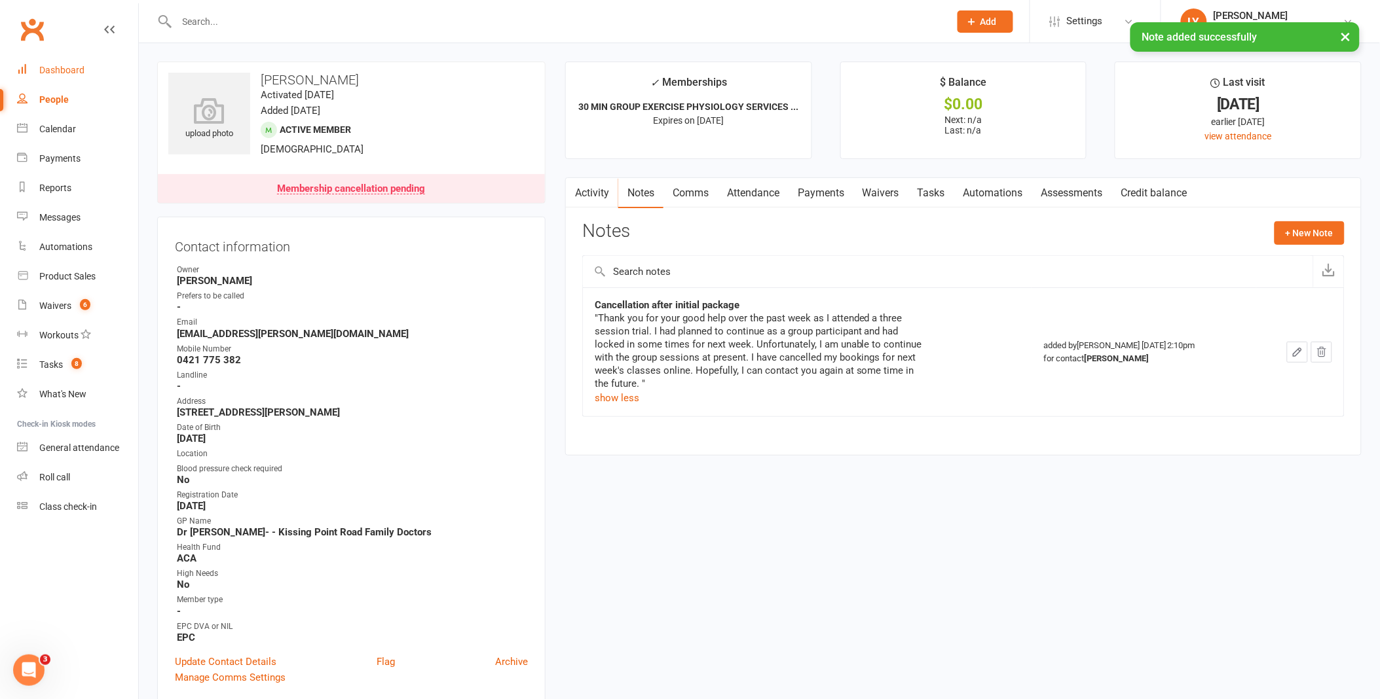
drag, startPoint x: 69, startPoint y: 63, endPoint x: 94, endPoint y: 50, distance: 28.1
click at [69, 63] on link "Dashboard" at bounding box center [77, 70] width 121 height 29
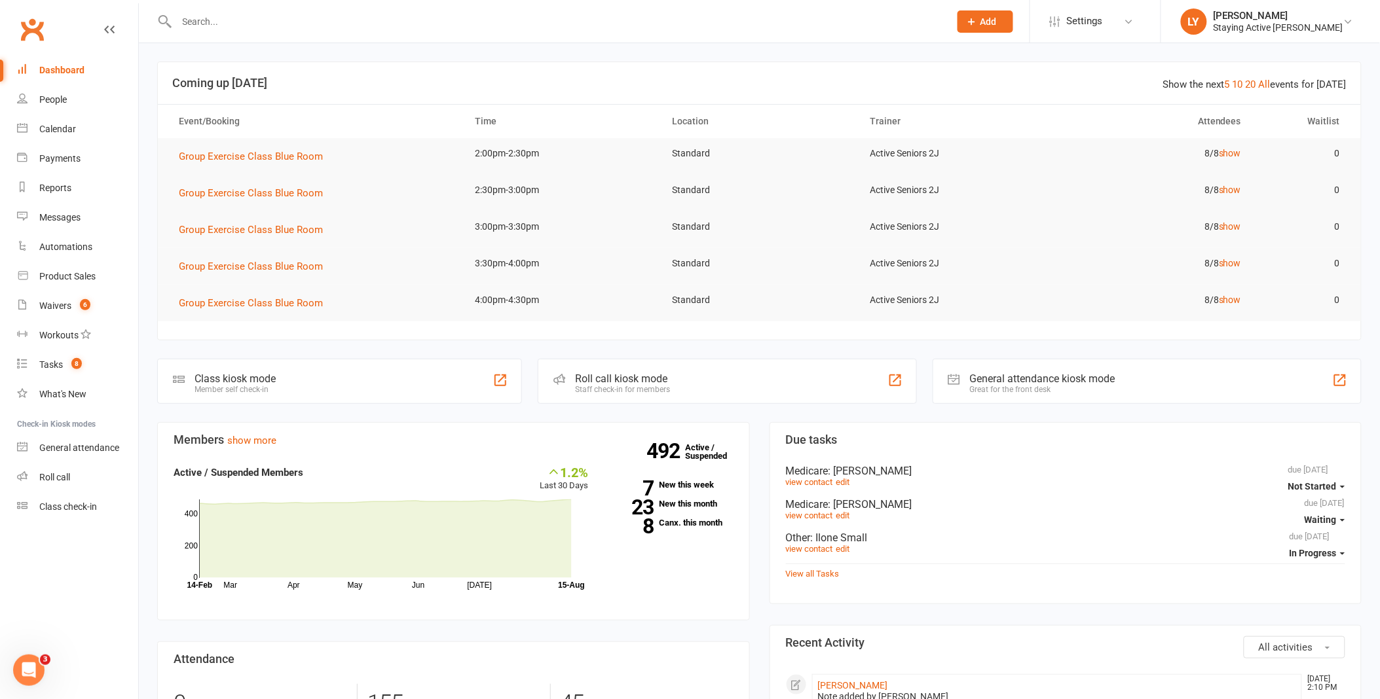
click at [298, 24] on input "text" at bounding box center [556, 21] width 767 height 18
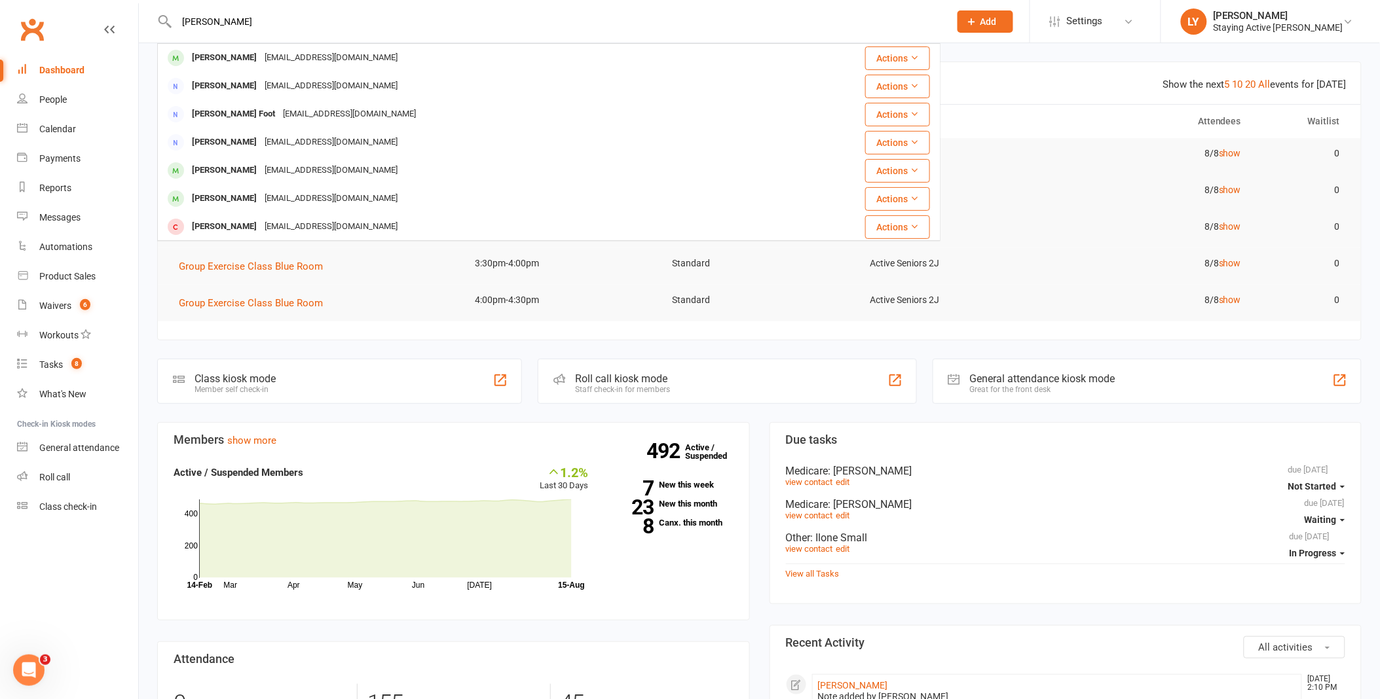
type input "[PERSON_NAME]"
click at [236, 62] on div "[PERSON_NAME]" at bounding box center [224, 57] width 73 height 19
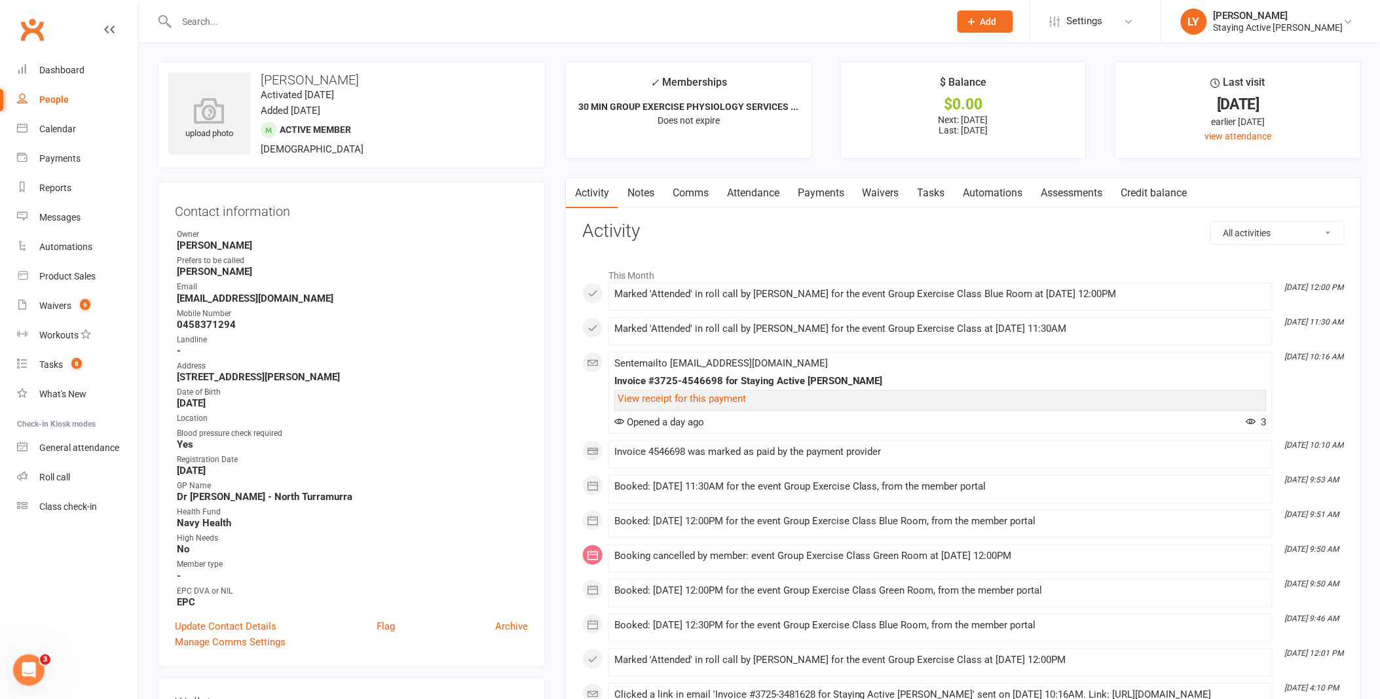
click at [1083, 196] on link "Assessments" at bounding box center [1072, 193] width 80 height 30
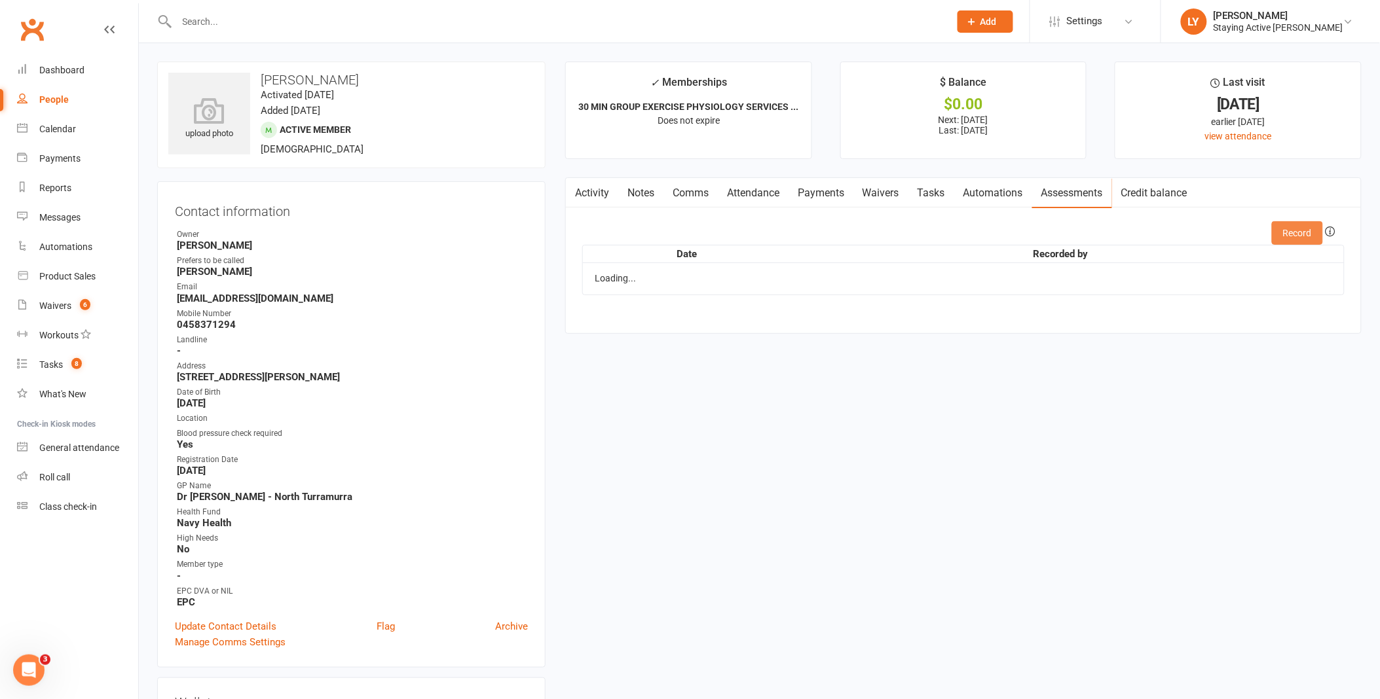
click at [1296, 234] on button "Record" at bounding box center [1296, 233] width 51 height 24
type input "[DATE]"
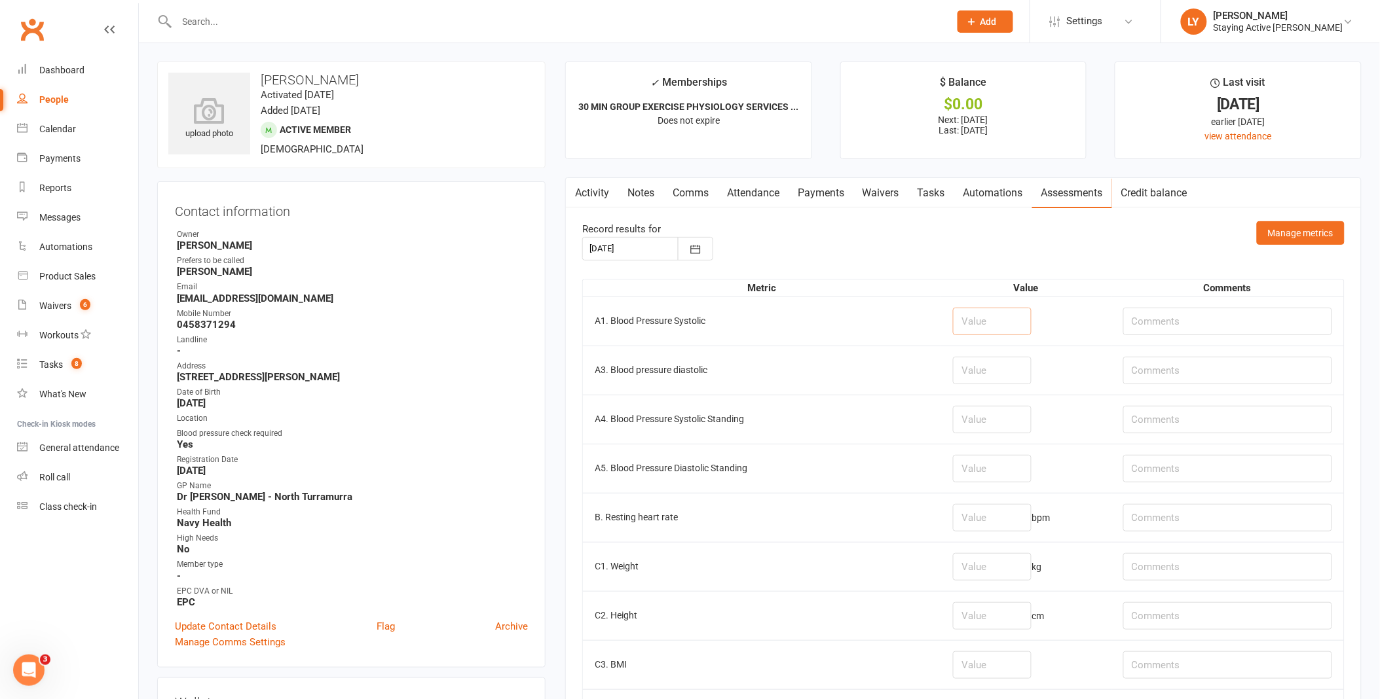
click at [987, 317] on input "number" at bounding box center [992, 321] width 79 height 27
type input "132"
type input "64"
drag, startPoint x: 1006, startPoint y: 324, endPoint x: 886, endPoint y: 335, distance: 120.3
click at [886, 335] on tr "A1. Blood Pressure Systolic 132" at bounding box center [963, 321] width 761 height 49
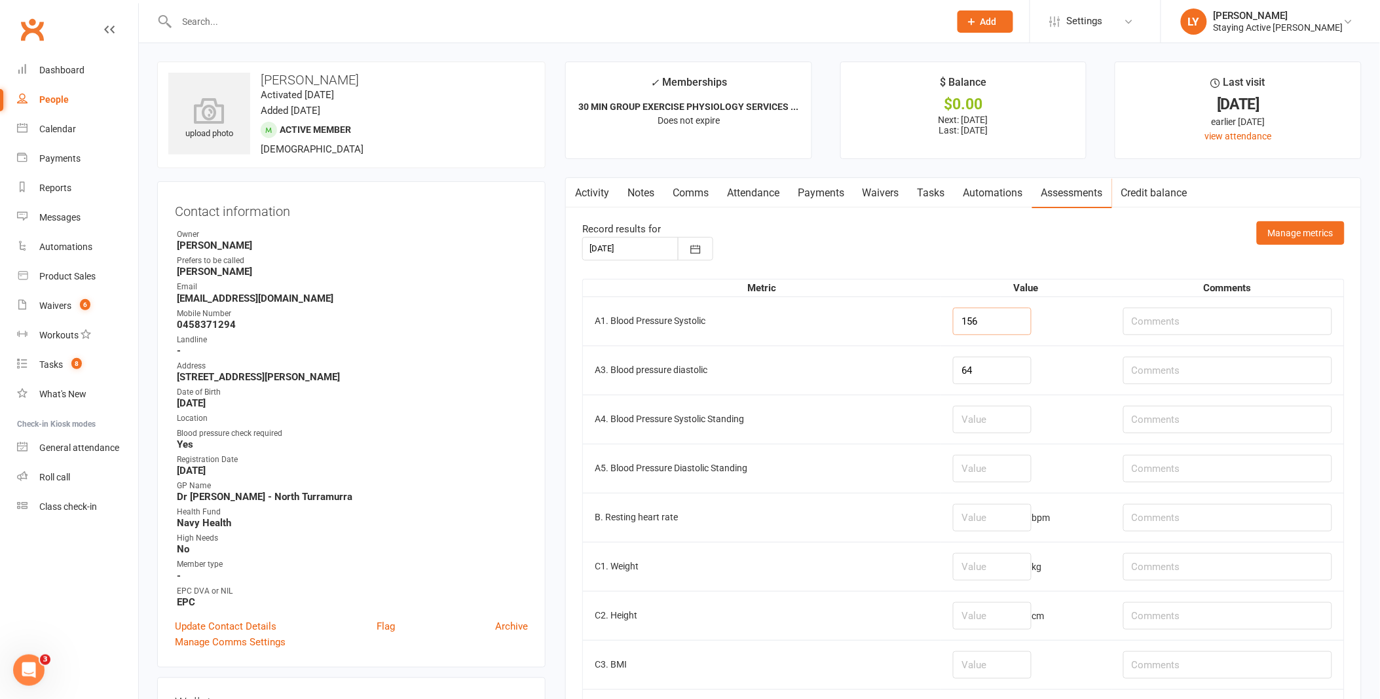
type input "156"
type input "98"
click at [1152, 328] on input "text" at bounding box center [1227, 321] width 209 height 27
type input "this morning: 132/74"
click at [987, 519] on input "number" at bounding box center [992, 517] width 79 height 27
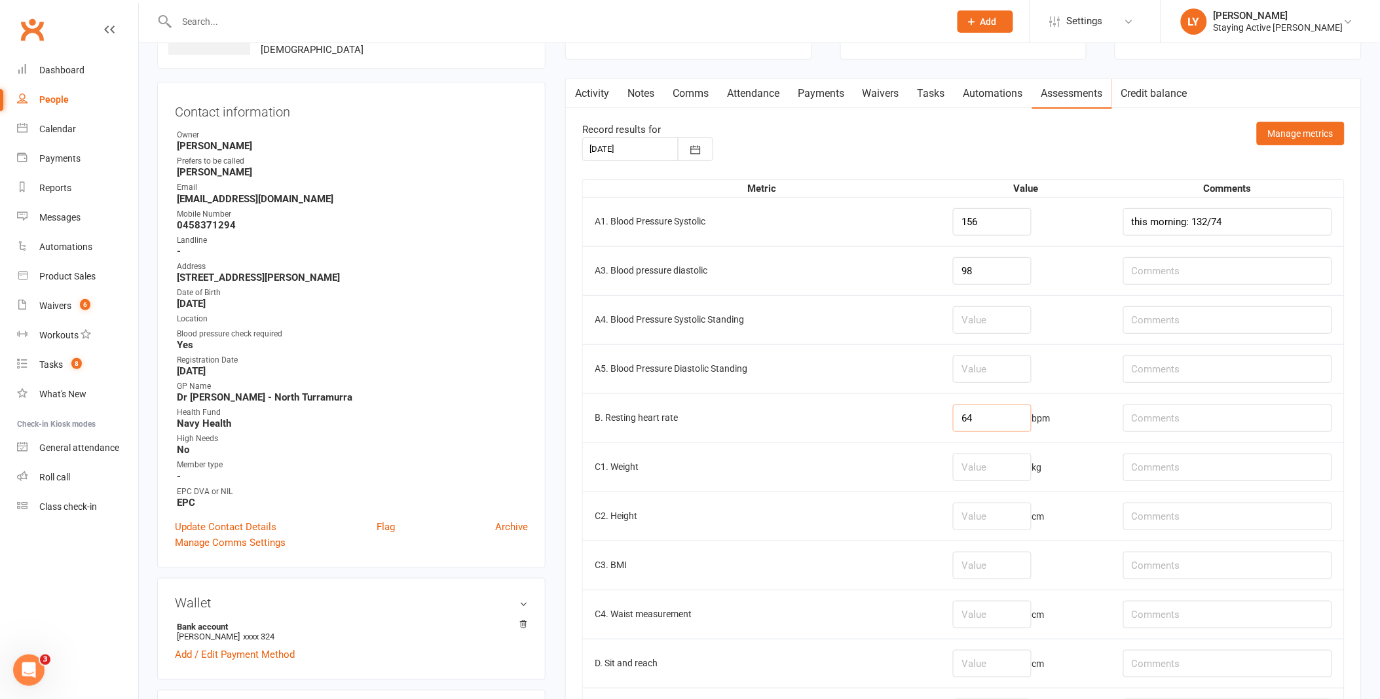
scroll to position [218, 0]
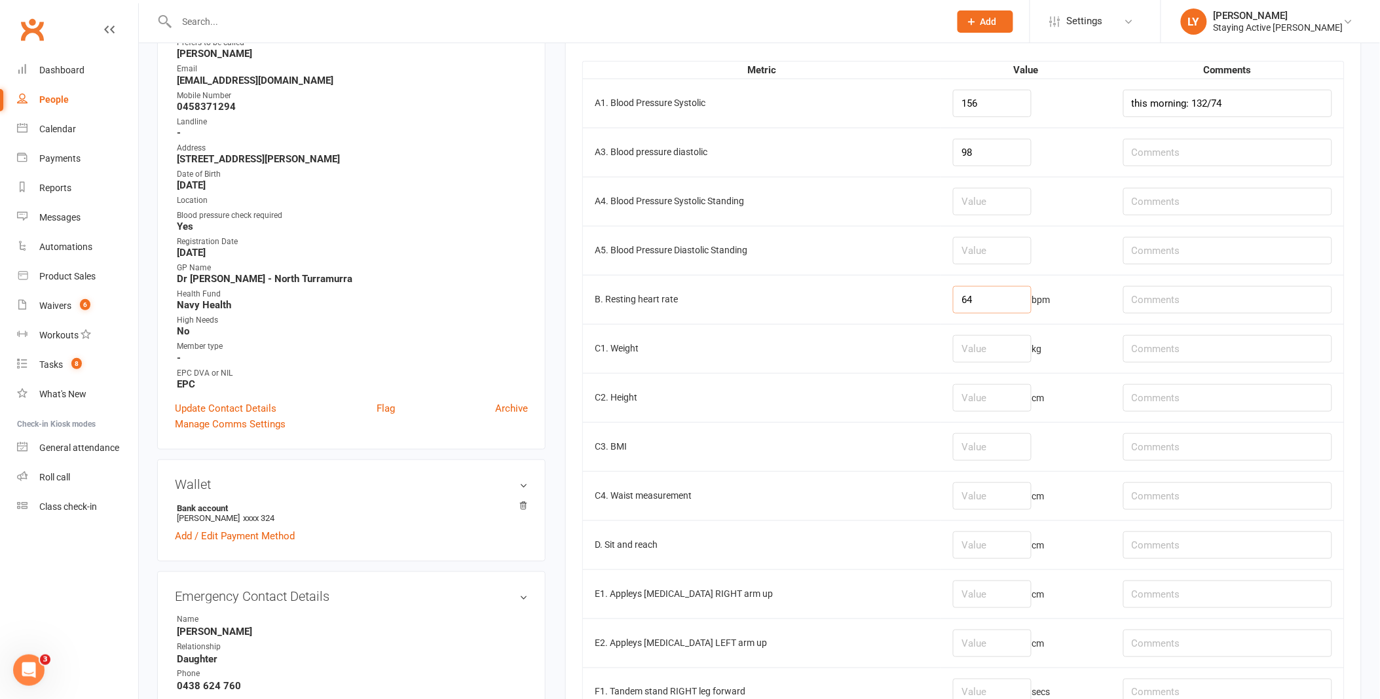
type input "64"
click at [969, 355] on input "number" at bounding box center [992, 348] width 79 height 27
click at [963, 538] on input "number" at bounding box center [992, 545] width 79 height 27
type input "7"
click at [953, 593] on input "number" at bounding box center [992, 594] width 79 height 27
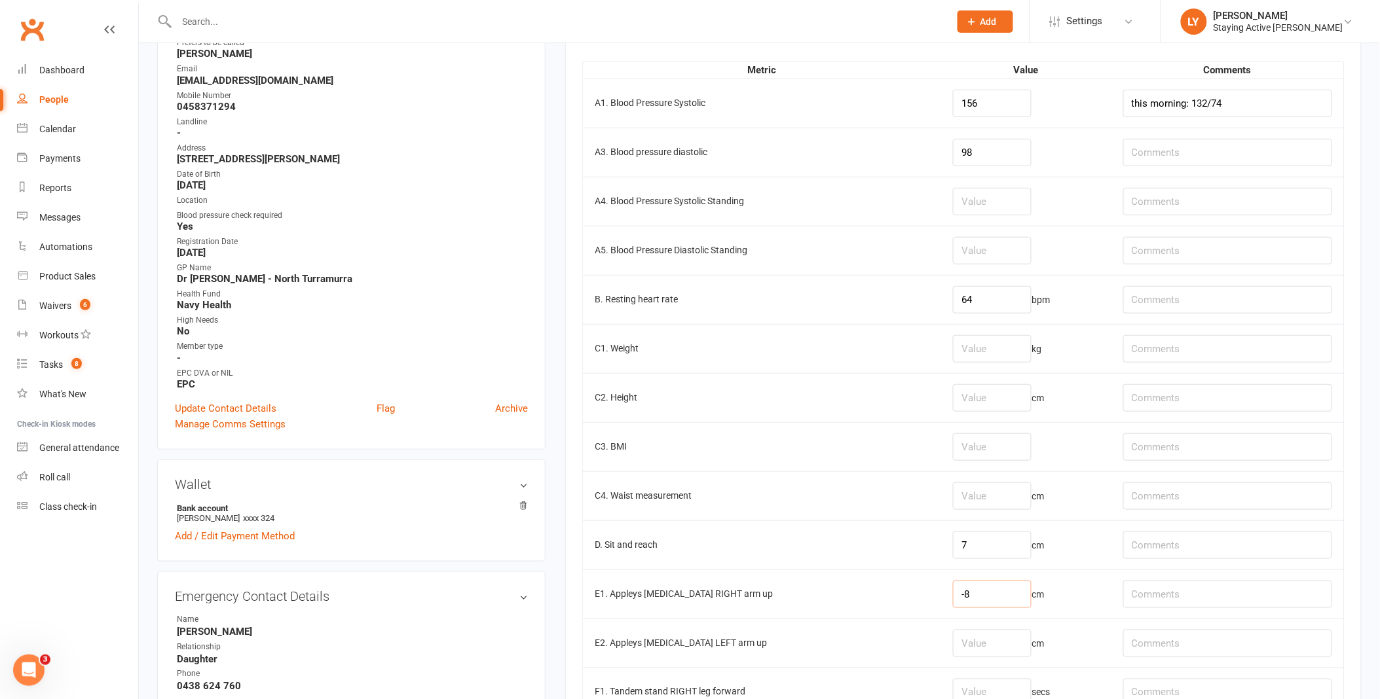
type input "-8"
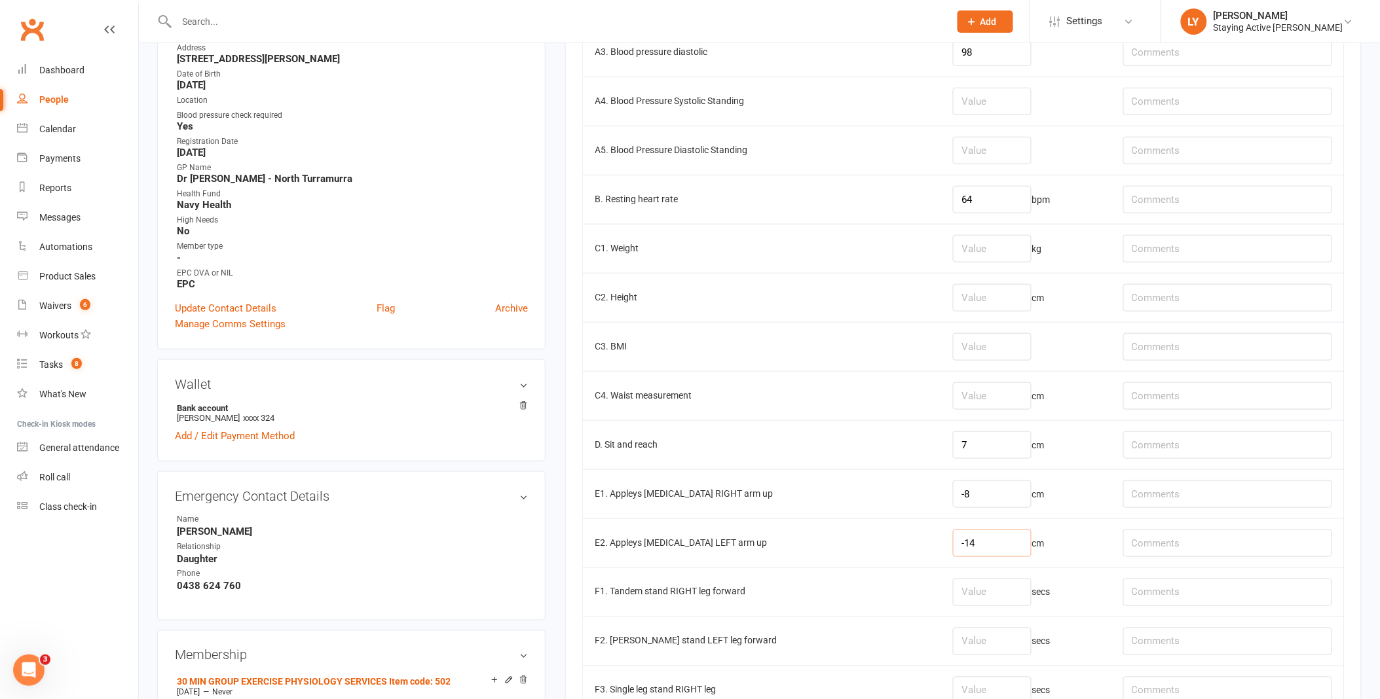
scroll to position [509, 0]
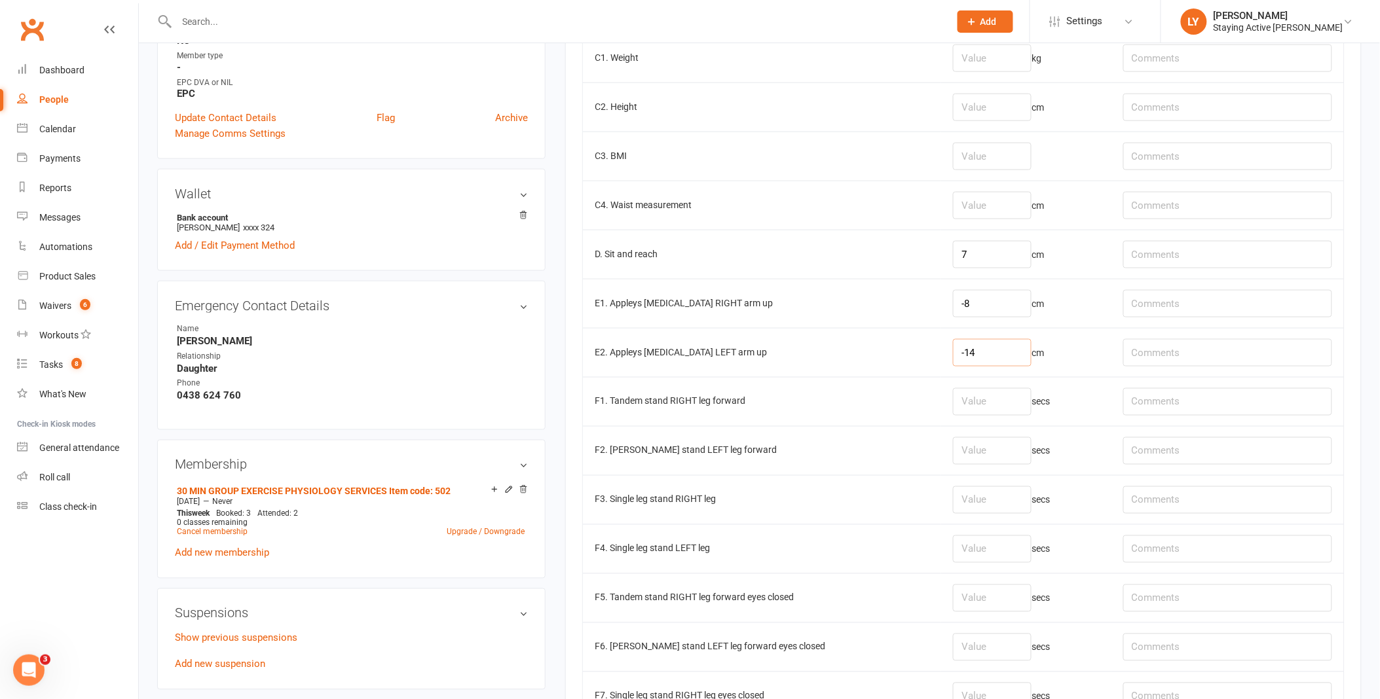
type input "-14"
click at [968, 407] on input "number" at bounding box center [992, 401] width 79 height 27
click at [958, 494] on input "number" at bounding box center [992, 499] width 79 height 27
type input "3.25"
type input "8"
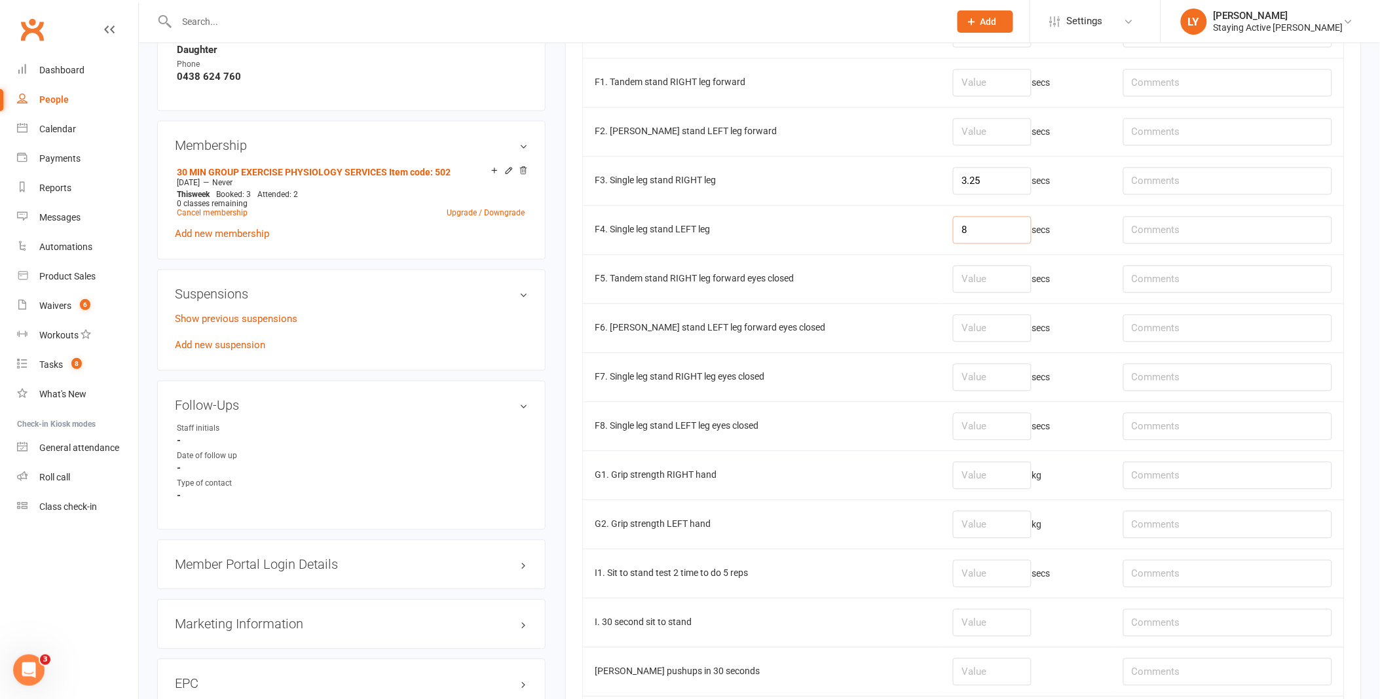
scroll to position [945, 0]
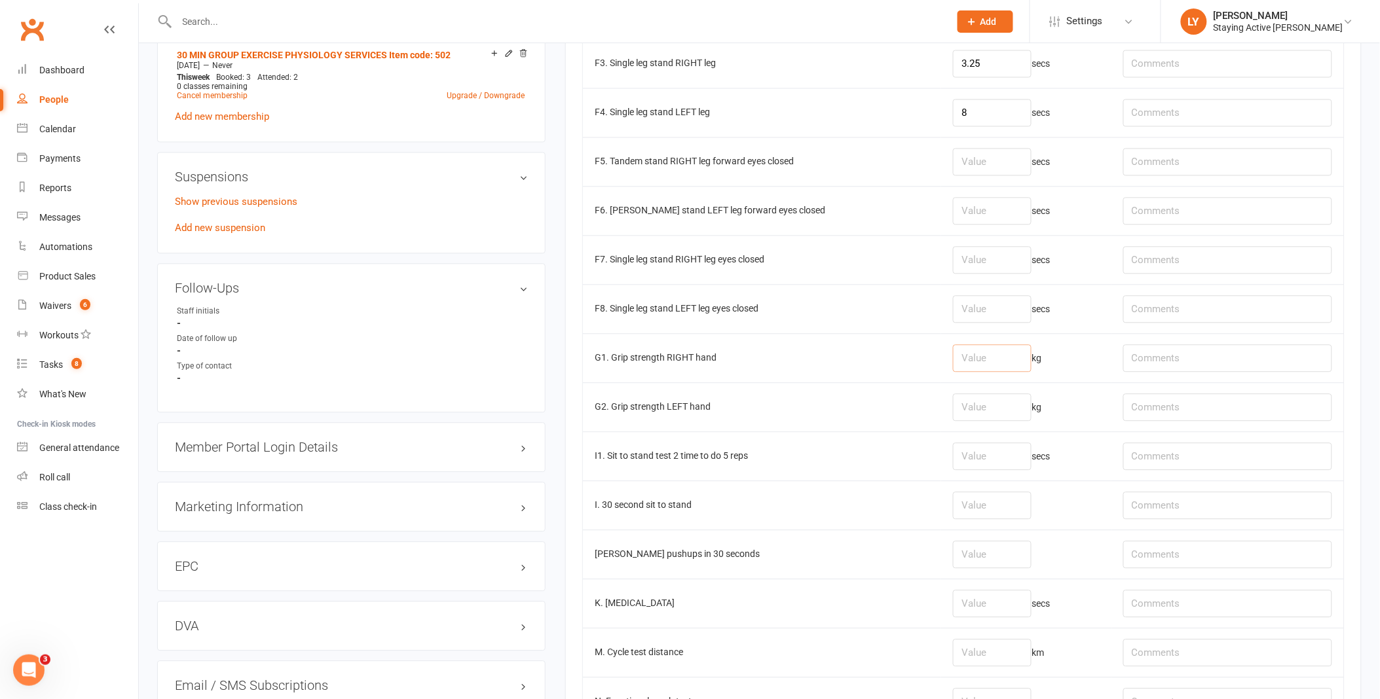
click at [983, 349] on input "number" at bounding box center [992, 357] width 79 height 27
type input "15.2"
type input "16.7"
click at [957, 507] on input "number" at bounding box center [992, 505] width 79 height 27
type input "13"
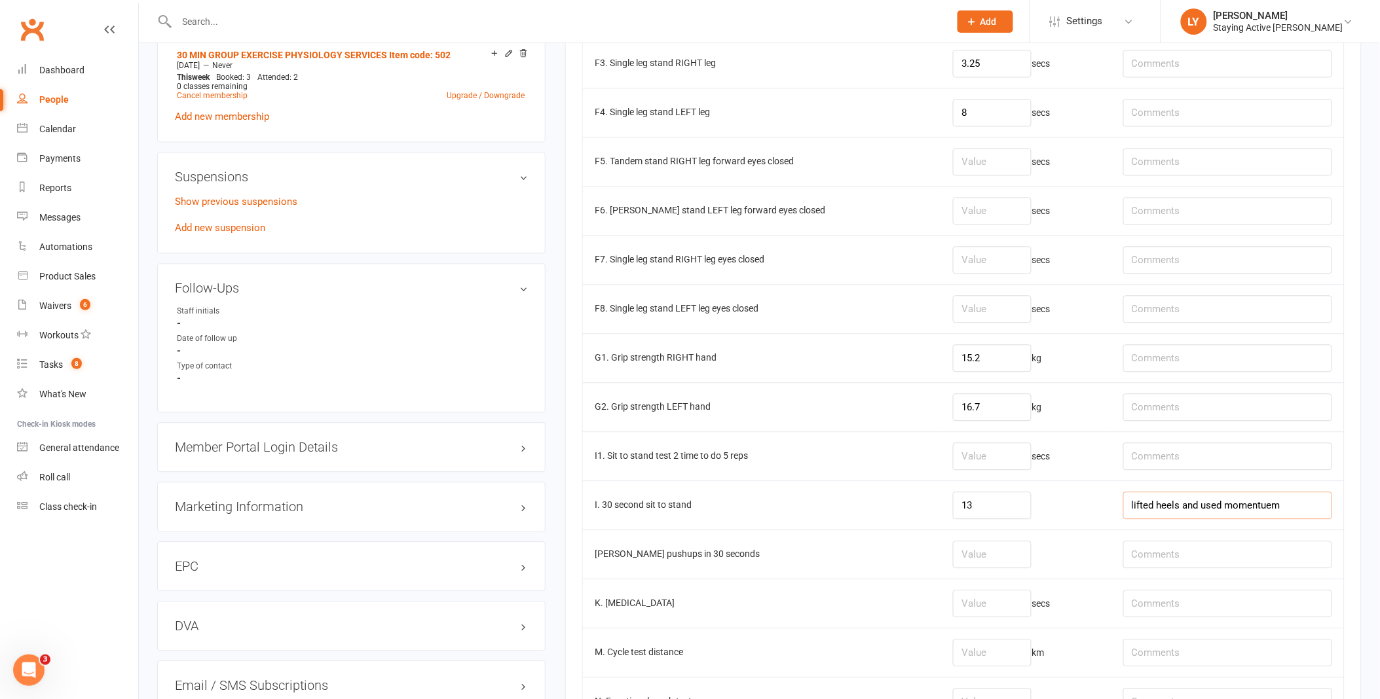
type input "lifted heels and used momentuem"
click at [996, 555] on input "number" at bounding box center [992, 554] width 79 height 27
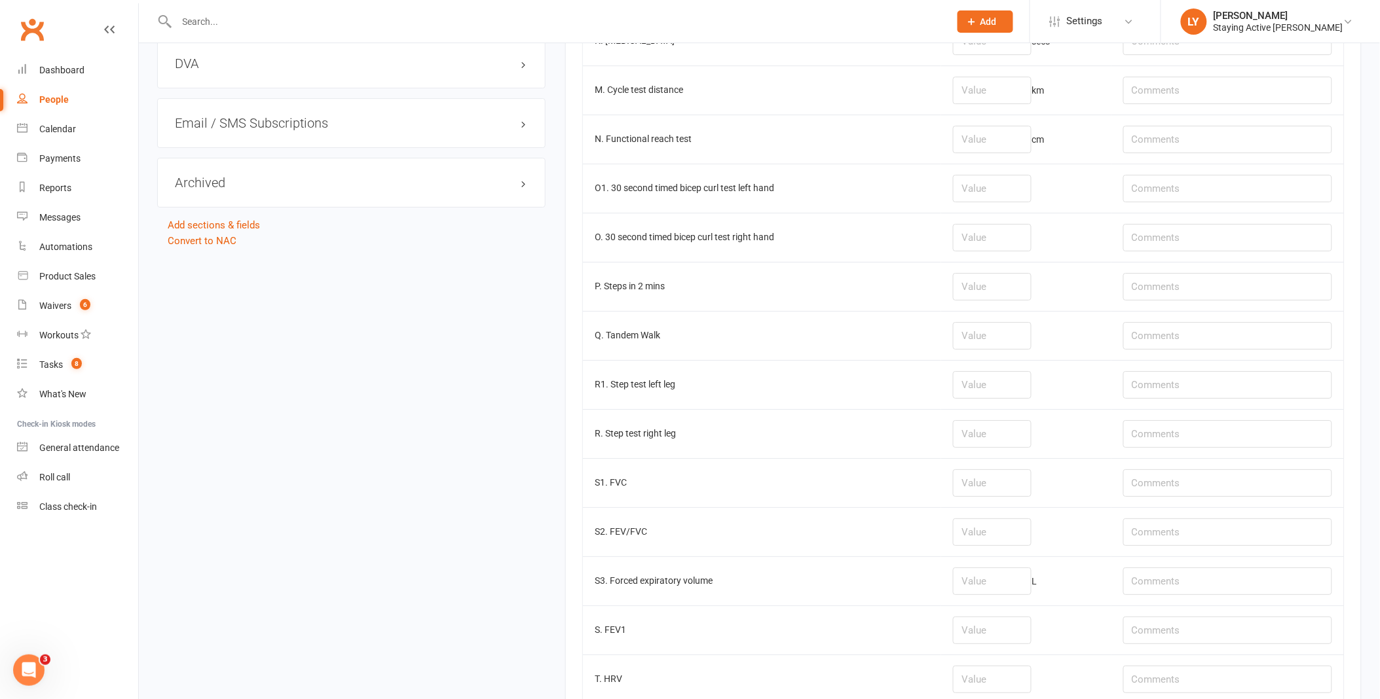
scroll to position [1670, 0]
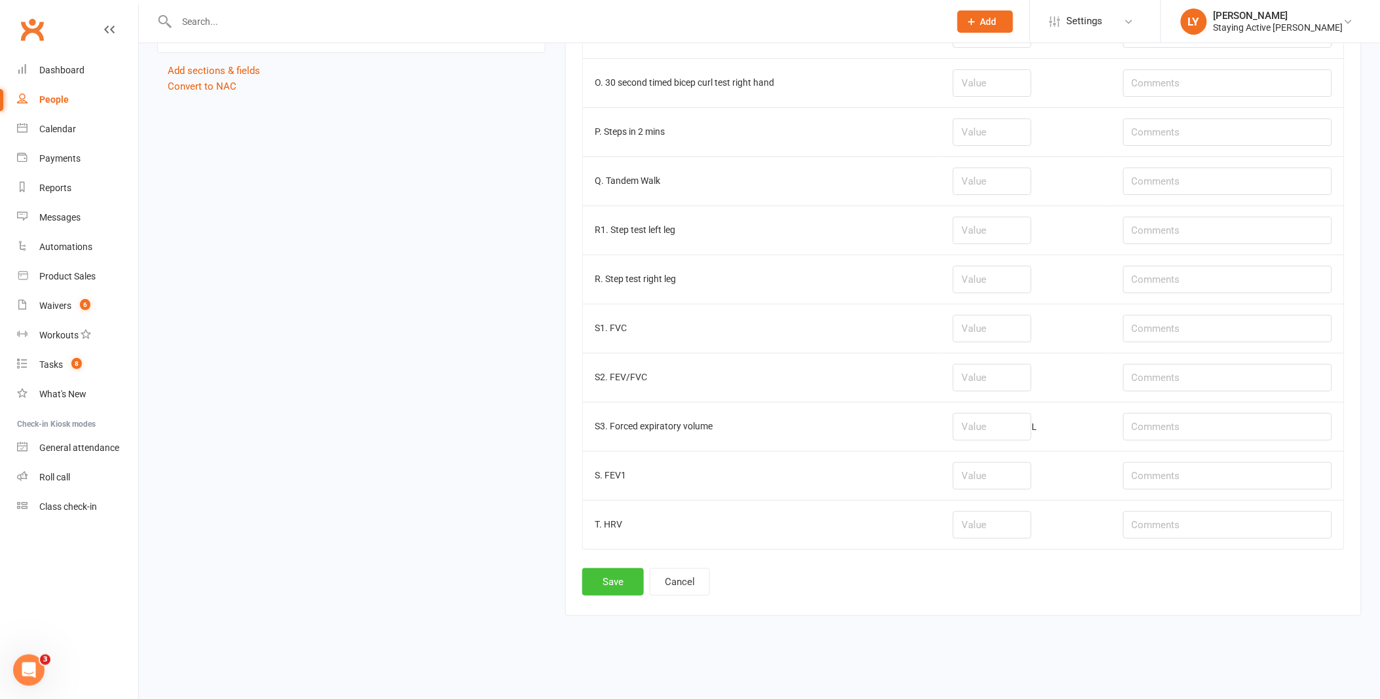
type input "14"
click at [603, 585] on button "Save" at bounding box center [613, 581] width 62 height 27
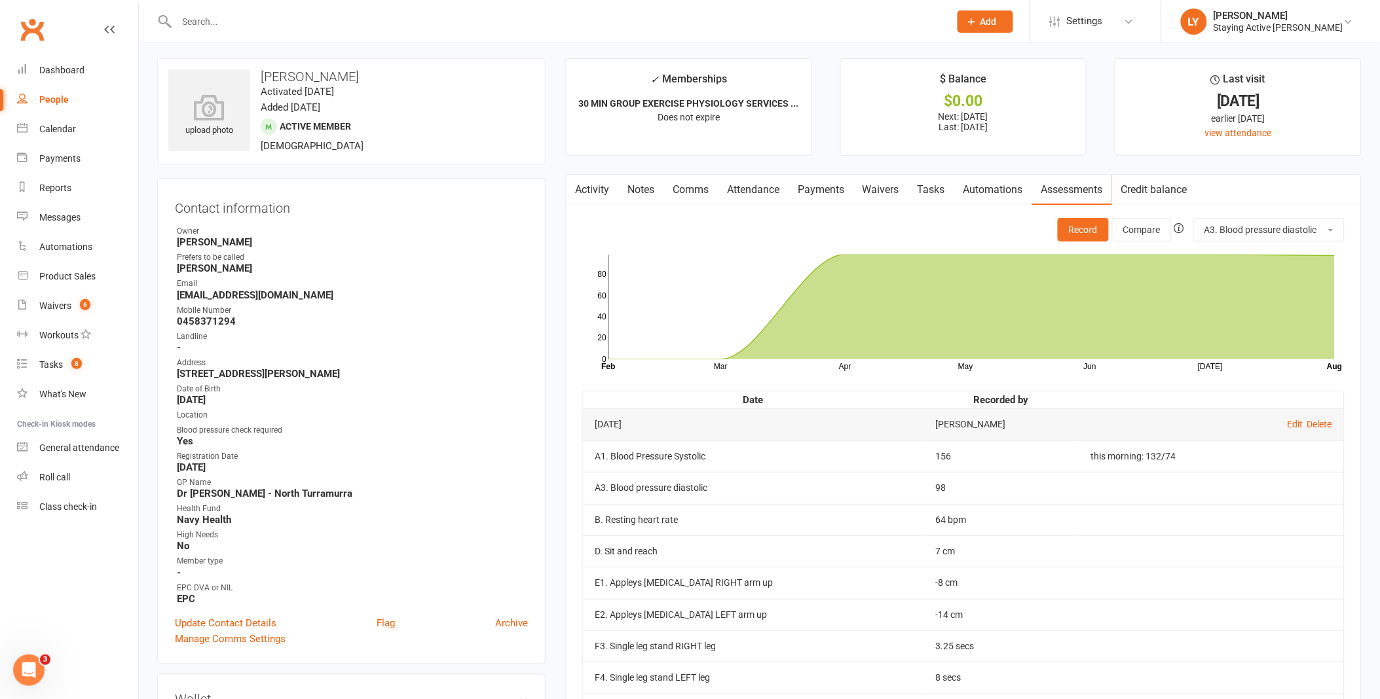
scroll to position [0, 0]
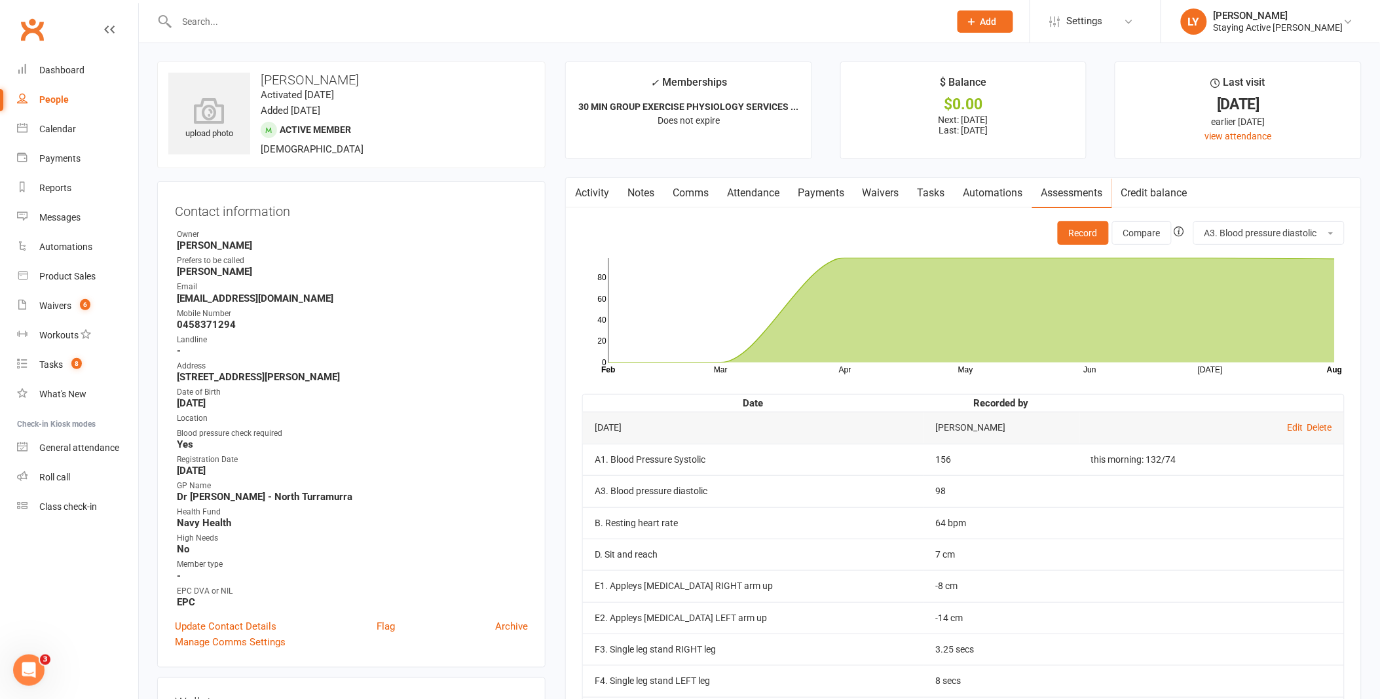
click at [424, 18] on input "text" at bounding box center [556, 21] width 767 height 18
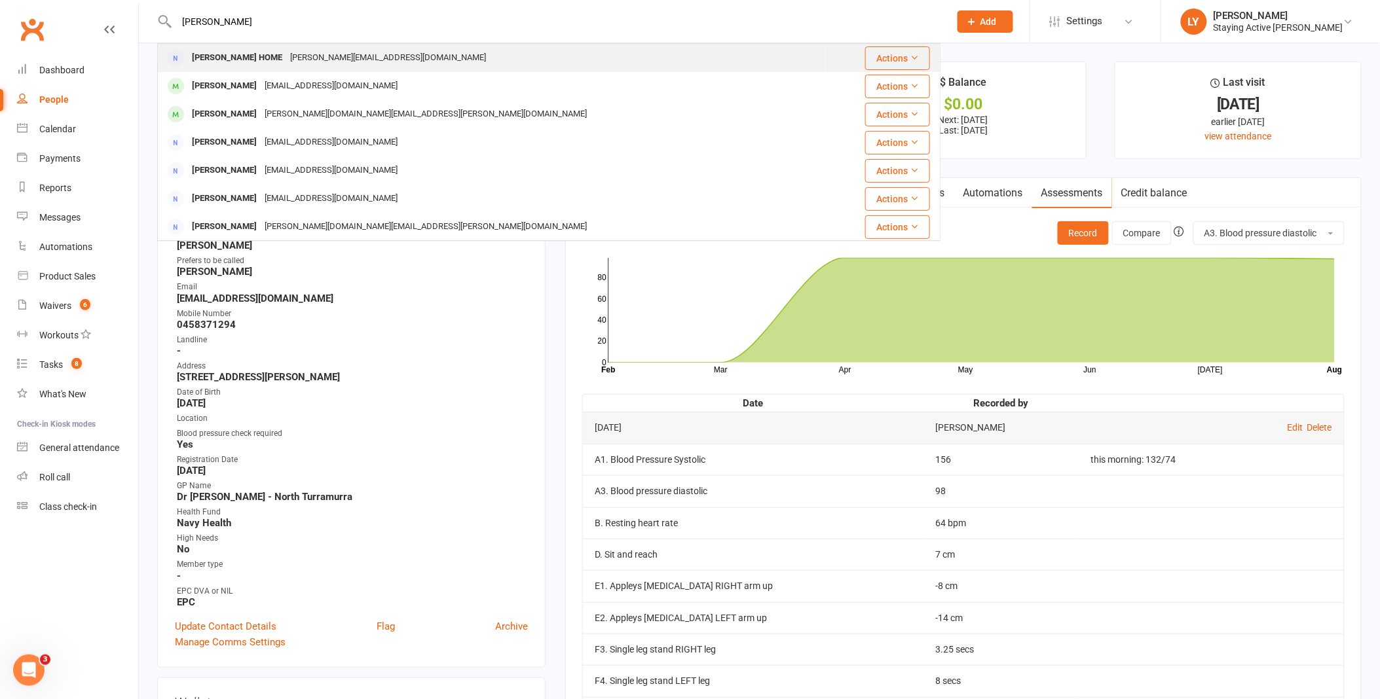
type input "[PERSON_NAME]"
click at [257, 56] on div "[PERSON_NAME] HOME" at bounding box center [237, 57] width 98 height 19
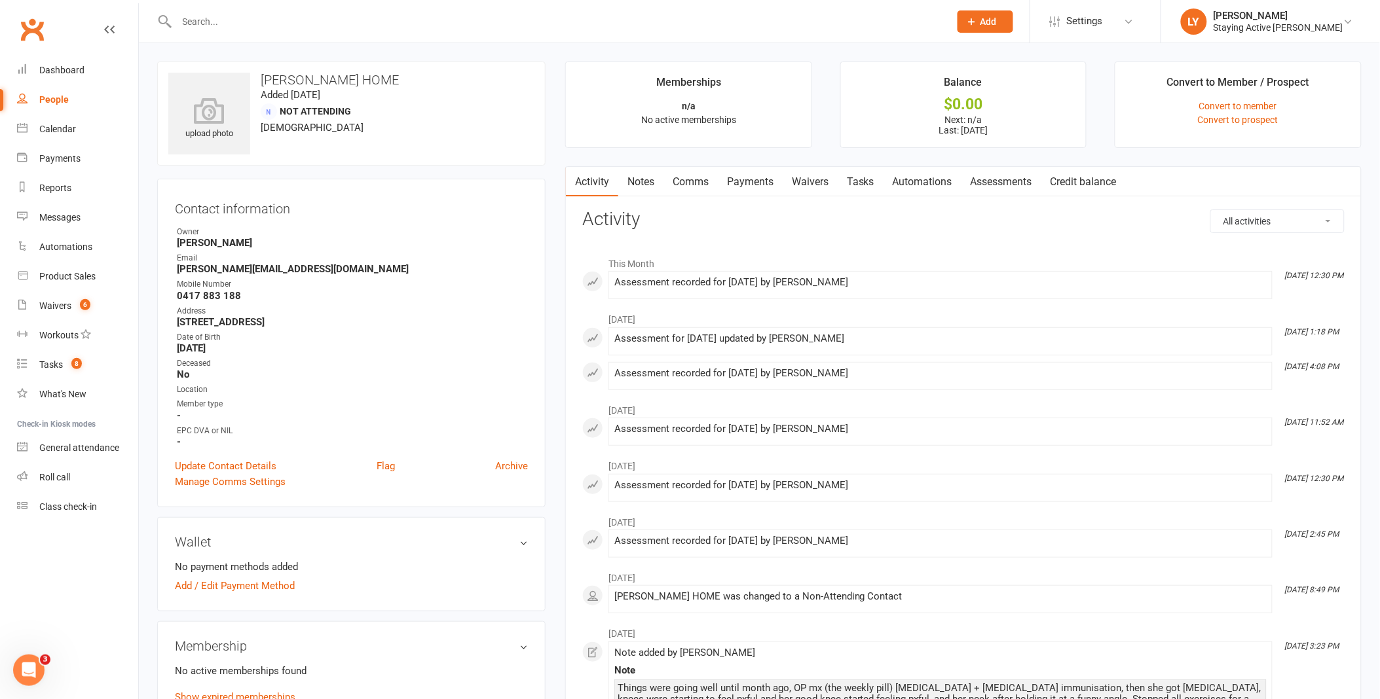
click at [1008, 180] on link "Assessments" at bounding box center [1001, 182] width 80 height 30
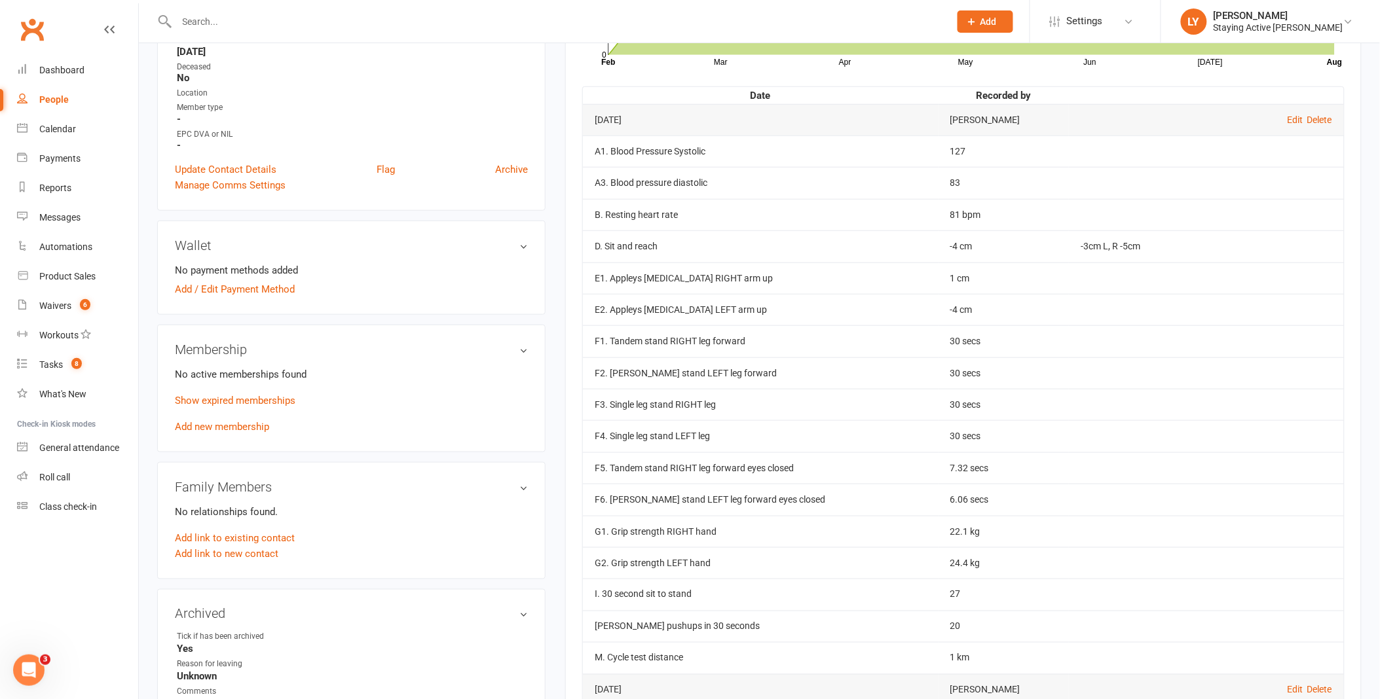
scroll to position [291, 0]
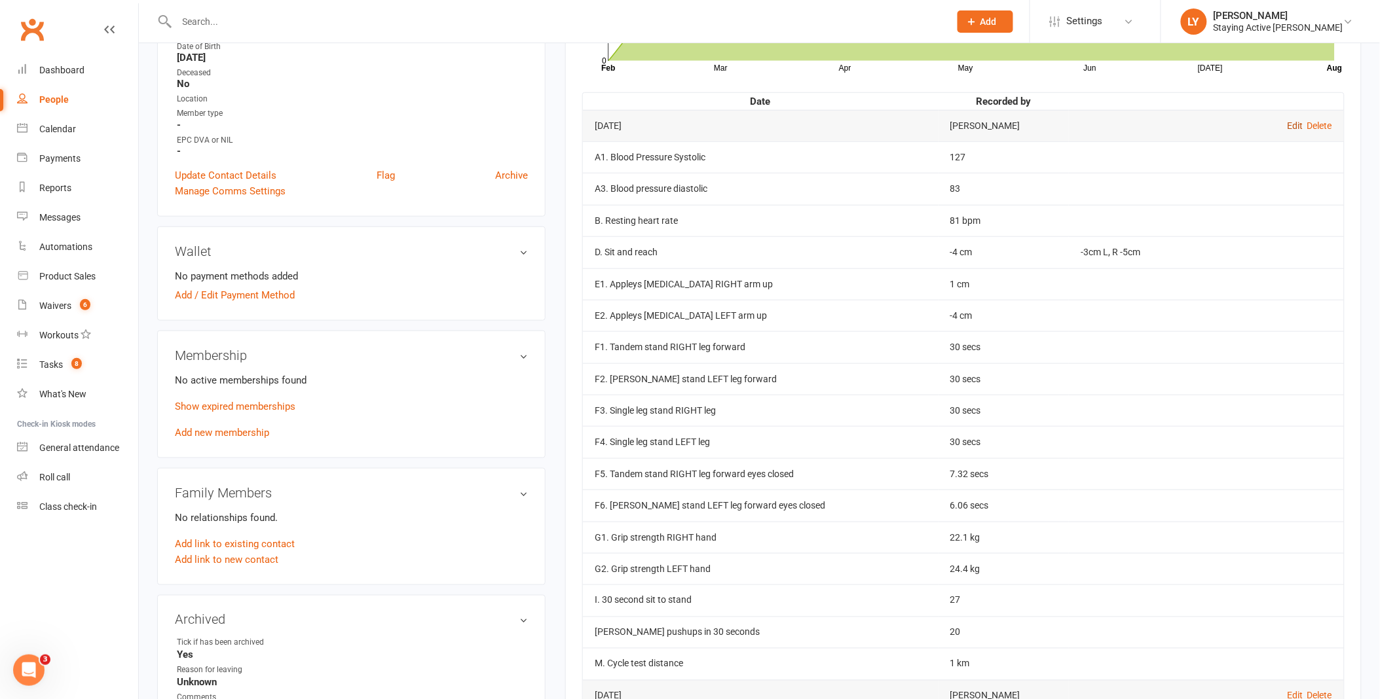
click at [1294, 122] on link "Edit" at bounding box center [1295, 125] width 16 height 10
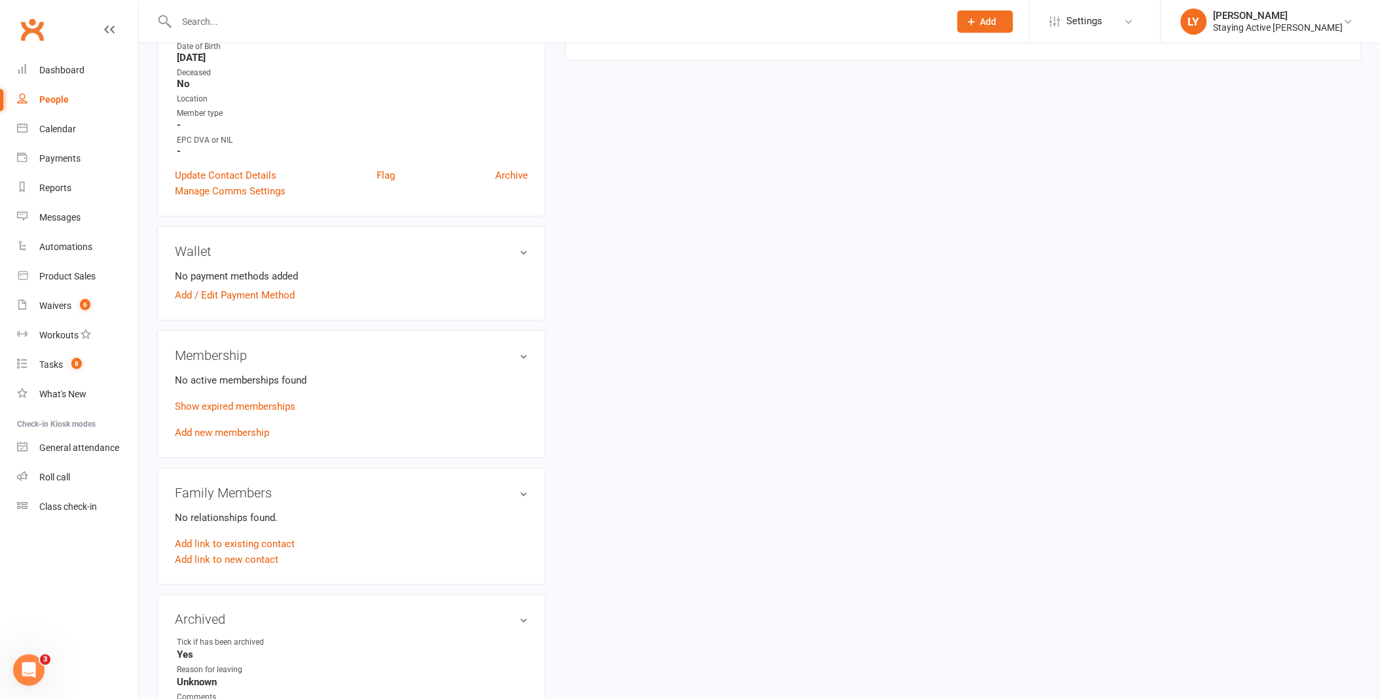
type input "[DATE]"
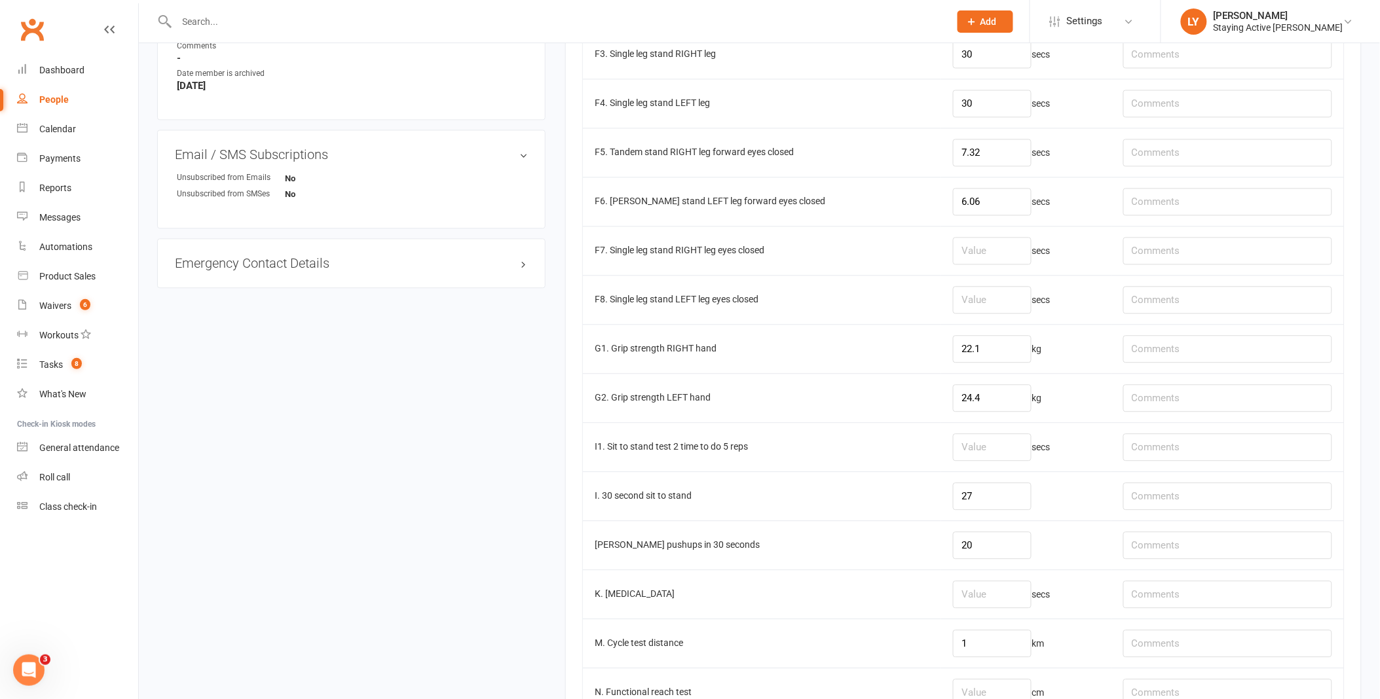
scroll to position [945, 0]
click at [1173, 647] on input "text" at bounding box center [1227, 640] width 209 height 27
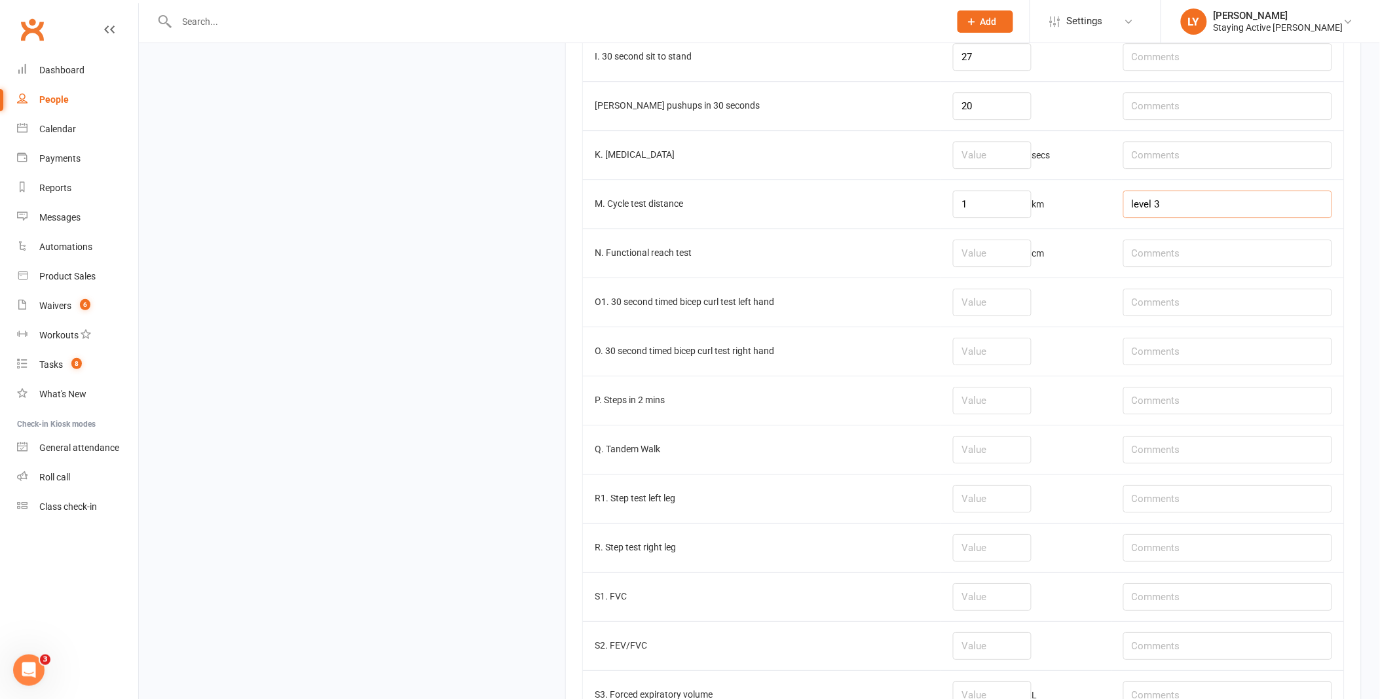
scroll to position [1658, 0]
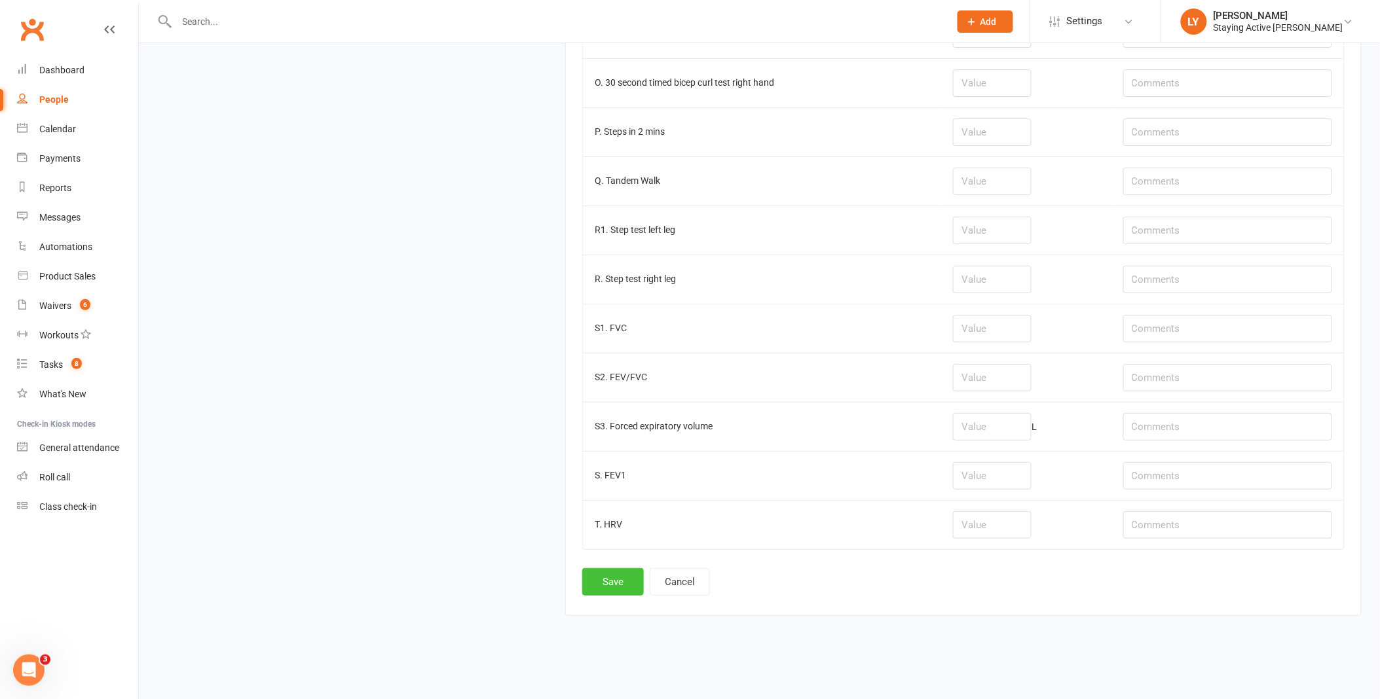
type input "level 3"
click at [614, 574] on button "Save" at bounding box center [613, 581] width 62 height 27
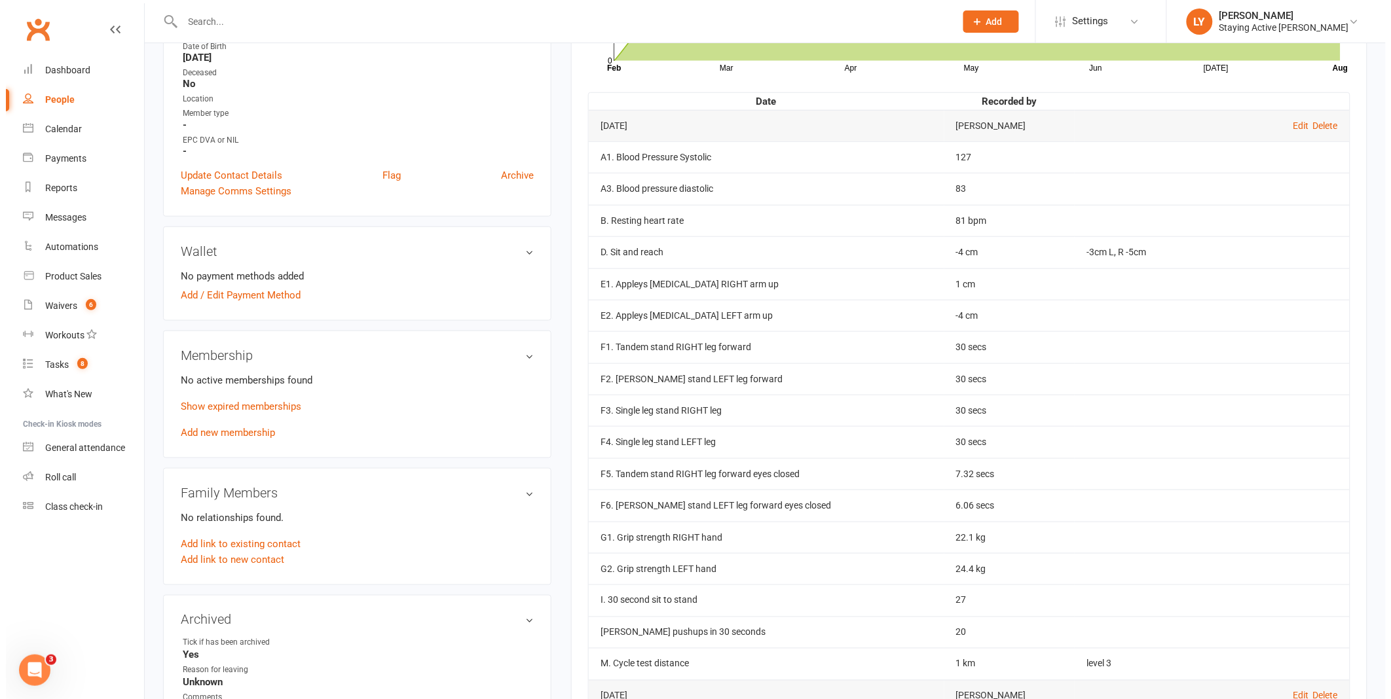
scroll to position [0, 0]
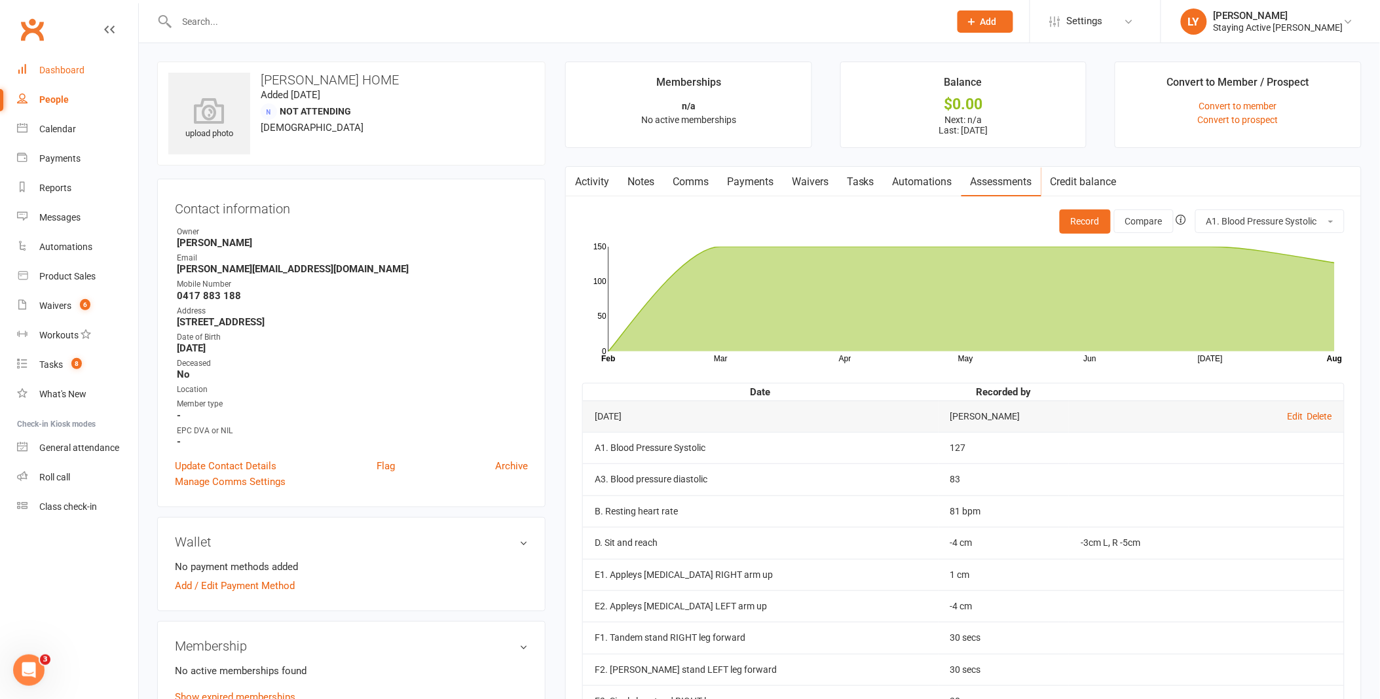
click at [62, 66] on div "Dashboard" at bounding box center [61, 70] width 45 height 10
